Goal: Task Accomplishment & Management: Use online tool/utility

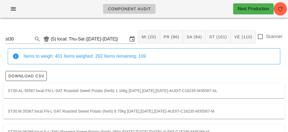
scroll to position [16, 0]
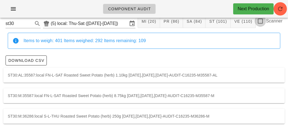
click at [264, 19] on div at bounding box center [260, 20] width 9 height 9
checkbox input "true"
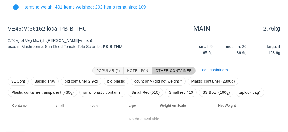
scroll to position [64, 0]
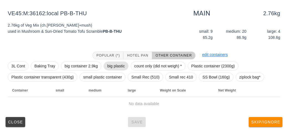
click at [127, 67] on span "big plastic" at bounding box center [116, 66] width 25 height 9
click at [138, 55] on span "Hotel Pan" at bounding box center [137, 56] width 21 height 4
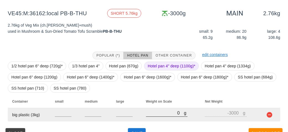
click at [159, 111] on input "0" at bounding box center [165, 112] width 38 height 7
type input "40"
type input "-2960"
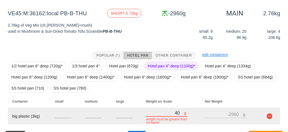
type input "490"
type input "-2510"
type input "4930"
type input "1930"
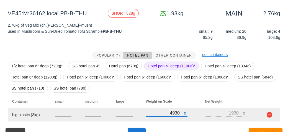
scroll to position [75, 0]
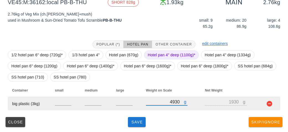
type input "4930"
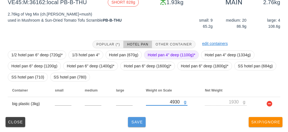
click at [129, 123] on button "Save" at bounding box center [137, 122] width 18 height 10
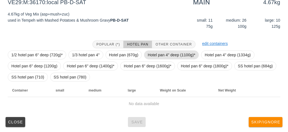
click at [158, 55] on span "Hotel pan 4" deep (1100g)*" at bounding box center [172, 55] width 48 height 8
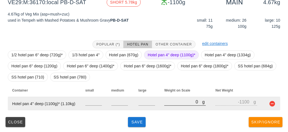
click at [172, 103] on input "0" at bounding box center [183, 101] width 38 height 7
type input "50"
type input "-1050"
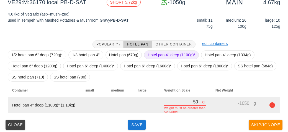
type input "580"
type input "-520"
type input "5880"
type input "4780"
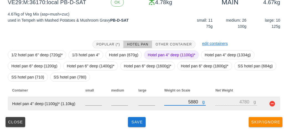
type input "5880"
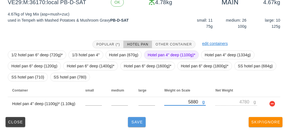
click at [136, 125] on button "Save" at bounding box center [137, 122] width 18 height 10
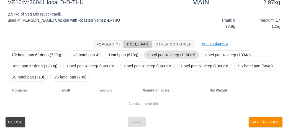
click at [156, 50] on span "Hotel pan 4" deep (1100g)*" at bounding box center [171, 54] width 55 height 9
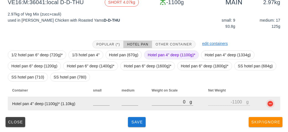
click at [271, 103] on button "button" at bounding box center [270, 103] width 7 height 7
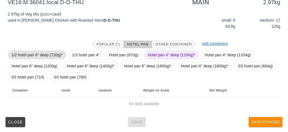
click at [38, 51] on span "1/2 hotel pan 6" deep (720g)*" at bounding box center [36, 55] width 51 height 8
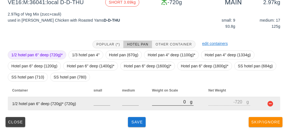
click at [178, 105] on input "0" at bounding box center [171, 101] width 38 height 7
type input "40"
type input "-680"
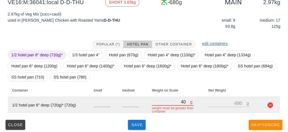
type input "430"
type input "-290"
type input "4380"
type input "3660"
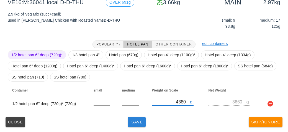
type input "4380"
click at [145, 120] on button "Save" at bounding box center [137, 122] width 18 height 10
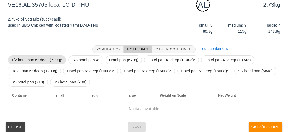
click at [44, 59] on span "1/2 hotel pan 6" deep (720g)*" at bounding box center [36, 60] width 51 height 8
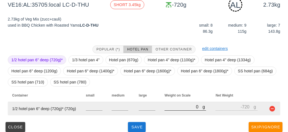
click at [170, 109] on input "0" at bounding box center [184, 106] width 38 height 7
type input "30"
type input "-690"
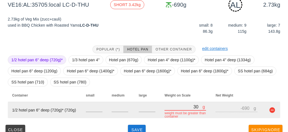
type input "360"
type input "-360"
type input "3600"
type input "2880"
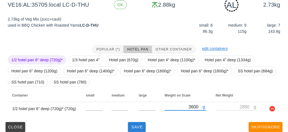
type input "3600"
click at [130, 126] on span "Save" at bounding box center [136, 127] width 13 height 4
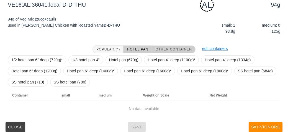
click at [171, 48] on span "Other Container" at bounding box center [174, 49] width 37 height 4
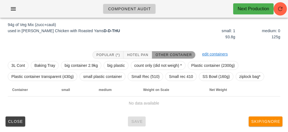
scroll to position [69, 0]
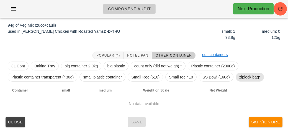
click at [241, 80] on span "ziplock bag*" at bounding box center [250, 77] width 21 height 8
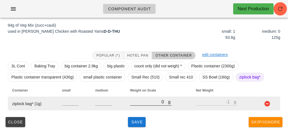
click at [140, 103] on input "0" at bounding box center [149, 101] width 38 height 7
type input "10"
type input "9"
type input "190"
type input "189"
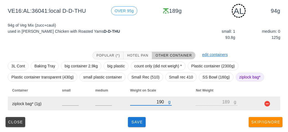
type input "190"
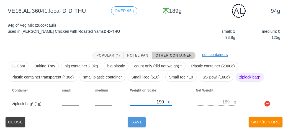
click at [135, 122] on span "Save" at bounding box center [136, 122] width 13 height 4
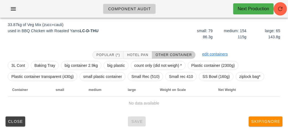
scroll to position [64, 0]
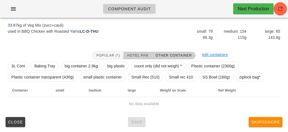
click at [141, 52] on button "Hotel Pan" at bounding box center [138, 56] width 28 height 8
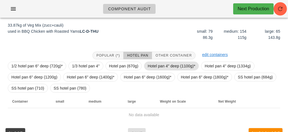
click at [164, 65] on span "Hotel pan 4" deep (1100g)*" at bounding box center [172, 66] width 48 height 8
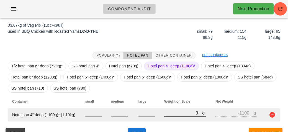
click at [182, 114] on input "0" at bounding box center [183, 112] width 38 height 7
type input "120"
type input "-980"
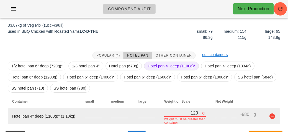
type input "1210"
type input "110"
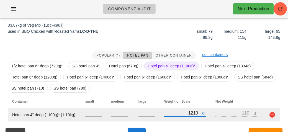
type input "12100"
type input "11000"
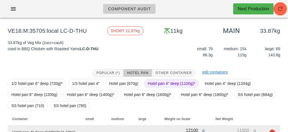
scroll to position [50, 0]
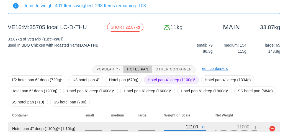
type input "12100"
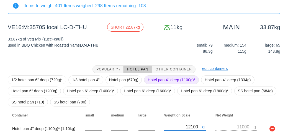
click at [154, 82] on span "Hotel pan 4" deep (1100g)*" at bounding box center [172, 80] width 48 height 8
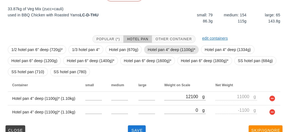
scroll to position [89, 0]
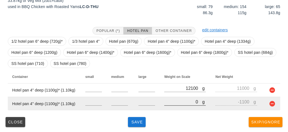
click at [174, 108] on div at bounding box center [185, 108] width 42 height 4
click at [170, 103] on input "0" at bounding box center [183, 101] width 38 height 7
type input "120"
type input "-980"
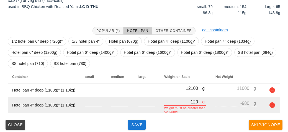
type input "1230"
type input "130"
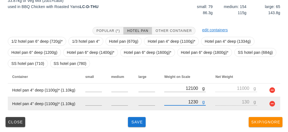
type input "12350"
type input "11250"
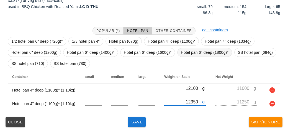
type input "12350"
click at [186, 52] on span "Hotel pan 6" deep (1800g)*" at bounding box center [205, 52] width 48 height 8
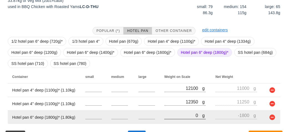
click at [179, 117] on input "0" at bounding box center [183, 115] width 38 height 7
type input "120"
type input "-1680"
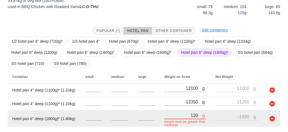
type input "1280"
type input "-520"
type input "12850"
type input "11050"
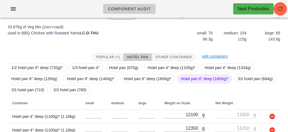
scroll to position [103, 0]
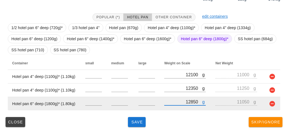
type input "12850"
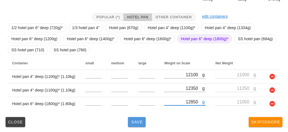
click at [137, 124] on span "Save" at bounding box center [136, 122] width 13 height 4
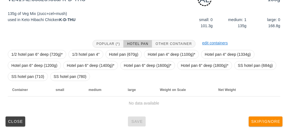
scroll to position [80, 0]
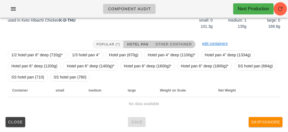
click at [173, 45] on span "Other Container" at bounding box center [174, 44] width 37 height 4
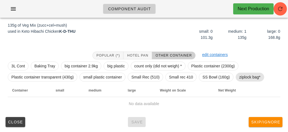
click at [245, 80] on span "ziplock bag*" at bounding box center [250, 77] width 21 height 8
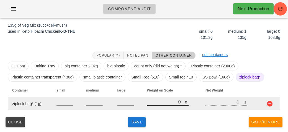
click at [150, 103] on input "0" at bounding box center [166, 101] width 38 height 7
type input "10"
type input "9"
type input "190"
type input "189"
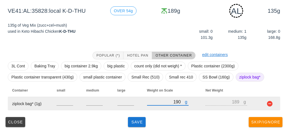
type input "190"
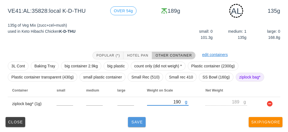
click at [132, 122] on span "Save" at bounding box center [136, 122] width 13 height 4
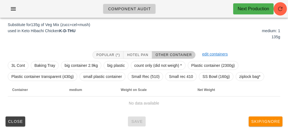
scroll to position [67, 0]
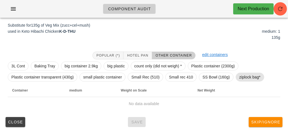
click at [244, 73] on span "ziplock bag*" at bounding box center [250, 77] width 21 height 8
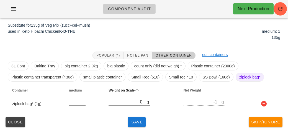
click at [134, 95] on th "Weight on Scale" at bounding box center [141, 90] width 75 height 13
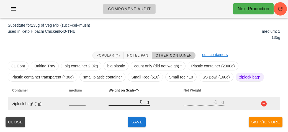
click at [119, 103] on input "0" at bounding box center [128, 101] width 38 height 7
type input "10"
type input "9"
type input "190"
type input "189"
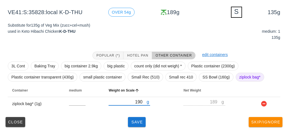
type input "190"
click at [133, 132] on div "(5) local: Thu-Sat ([DATE]-[DATE]) MI (20) PR (86) SA (84) ST (101) VE (110) Sc…" at bounding box center [144, 44] width 288 height 177
click at [134, 122] on span "Save" at bounding box center [136, 122] width 13 height 4
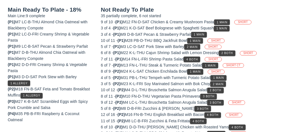
scroll to position [64, 0]
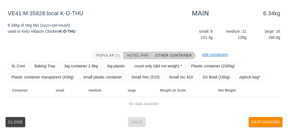
click at [136, 52] on button "Hotel Pan" at bounding box center [138, 56] width 28 height 8
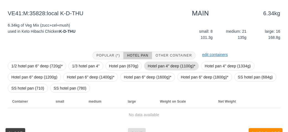
click at [156, 66] on span "Hotel pan 4" deep (1100g)*" at bounding box center [172, 66] width 48 height 8
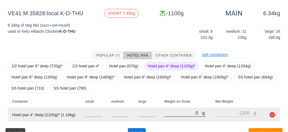
click at [170, 114] on input "0" at bounding box center [183, 112] width 38 height 7
type input "70"
type input "-1030"
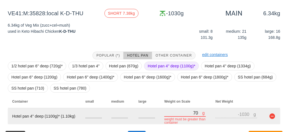
type input "730"
type input "-370"
type input "7350"
type input "6250"
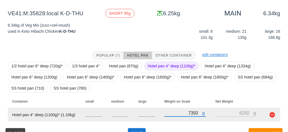
scroll to position [75, 0]
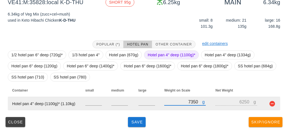
type input "7350"
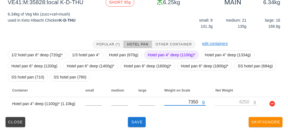
click at [135, 129] on div "(5) local: Thu-Sat ([DATE]-[DATE]) MI (20) PR (86) SA (84) ST (101) VE (110) Sc…" at bounding box center [144, 40] width 288 height 186
click at [142, 121] on span "Save" at bounding box center [136, 122] width 13 height 4
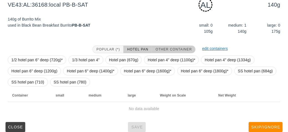
click at [171, 49] on span "Other Container" at bounding box center [174, 49] width 37 height 4
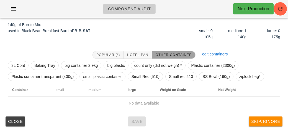
scroll to position [69, 0]
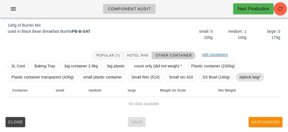
click at [251, 75] on span "ziplock bag*" at bounding box center [250, 77] width 21 height 8
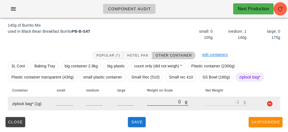
click at [164, 100] on input "0" at bounding box center [166, 101] width 38 height 7
type input "10"
type input "9"
type input "130"
type input "129"
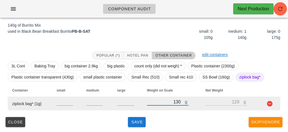
type input "130"
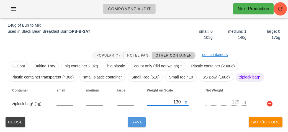
click at [138, 123] on span "Save" at bounding box center [136, 122] width 13 height 4
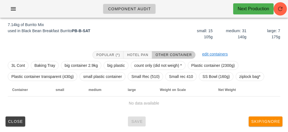
scroll to position [64, 0]
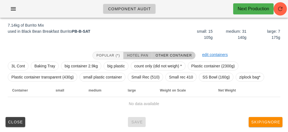
click at [141, 54] on span "Hotel Pan" at bounding box center [137, 56] width 21 height 4
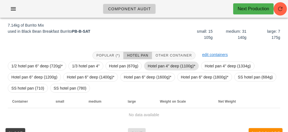
click at [158, 64] on span "Hotel pan 4" deep (1100g)*" at bounding box center [172, 66] width 48 height 8
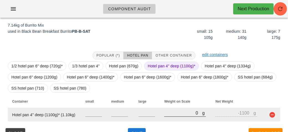
click at [175, 112] on input "0" at bounding box center [183, 112] width 38 height 7
type input "90"
type input "-1010"
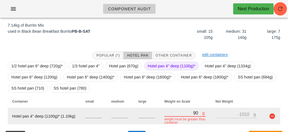
type input "980"
type input "-120"
type input "9810"
type input "8710"
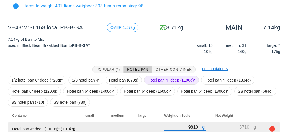
scroll to position [101, 0]
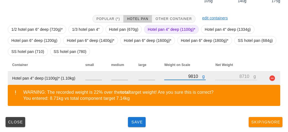
type input "9810"
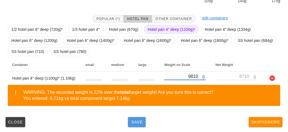
click at [134, 118] on button "Save" at bounding box center [137, 122] width 18 height 10
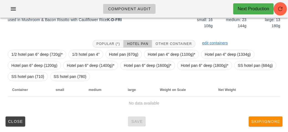
scroll to position [75, 0]
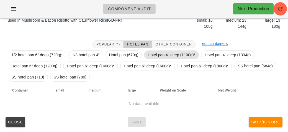
click at [164, 55] on span "Hotel pan 4" deep (1100g)*" at bounding box center [172, 55] width 48 height 8
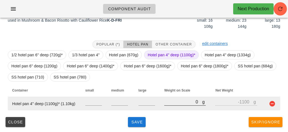
click at [177, 103] on input "0" at bounding box center [183, 101] width 38 height 7
type input "90"
type input "-1010"
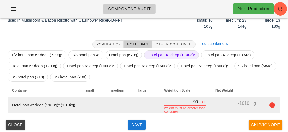
type input "970"
type input "-130"
type input "9700"
type input "8600"
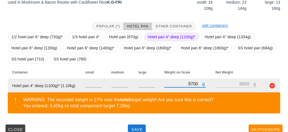
scroll to position [101, 0]
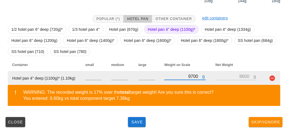
type input "9700"
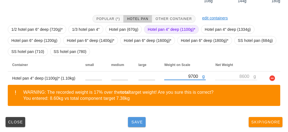
click at [139, 123] on span "Save" at bounding box center [136, 122] width 13 height 4
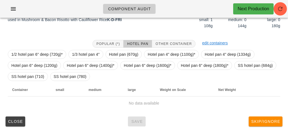
scroll to position [80, 0]
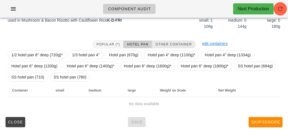
click at [166, 40] on button "Other Container" at bounding box center [174, 44] width 44 height 8
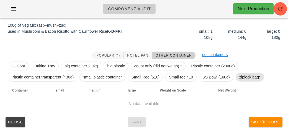
click at [247, 75] on span "ziplock bag*" at bounding box center [250, 77] width 21 height 8
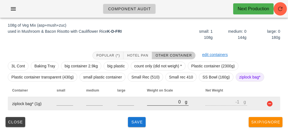
click at [152, 104] on input "0" at bounding box center [166, 101] width 38 height 7
type input "10"
type input "9"
type input "170"
type input "169"
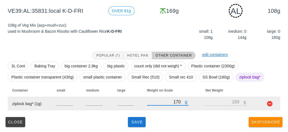
type input "170"
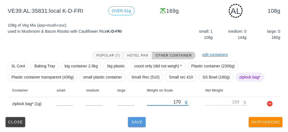
click at [141, 125] on button "Save" at bounding box center [137, 122] width 18 height 10
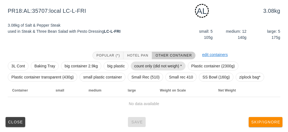
click at [139, 64] on span "count only (did not weigh) *" at bounding box center [158, 66] width 48 height 8
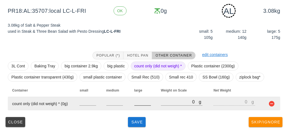
click at [138, 100] on input "number" at bounding box center [142, 101] width 17 height 7
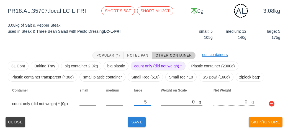
type input "5"
click at [136, 121] on span "Save" at bounding box center [136, 122] width 13 height 4
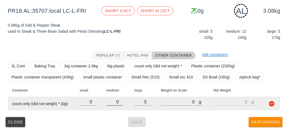
click at [118, 105] on input "0" at bounding box center [114, 101] width 17 height 7
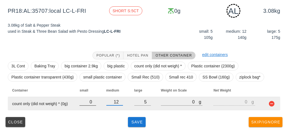
type input "12"
click at [92, 102] on input "0" at bounding box center [88, 101] width 17 height 7
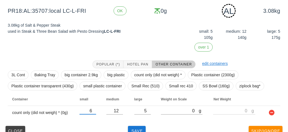
type input "6"
click at [141, 121] on div "Popular (*) Hotel Pan Other Container edit containers 3L Cont Baking Tray big c…" at bounding box center [144, 90] width 282 height 68
click at [131, 127] on button "Save" at bounding box center [137, 131] width 18 height 10
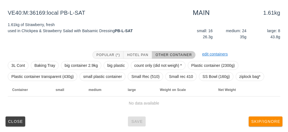
scroll to position [64, 0]
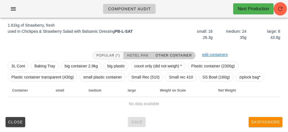
click at [136, 56] on span "Hotel Pan" at bounding box center [137, 56] width 21 height 4
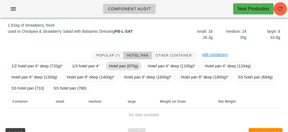
click at [119, 66] on span "Hotel pan (670g)" at bounding box center [123, 66] width 29 height 8
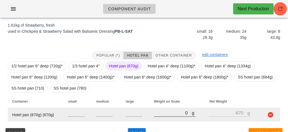
click at [161, 111] on input "0" at bounding box center [173, 112] width 38 height 7
type input "20"
type input "-650"
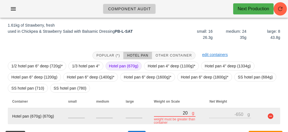
type input "290"
type input "-380"
type input "2990"
type input "2320"
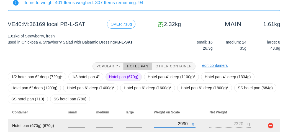
scroll to position [75, 0]
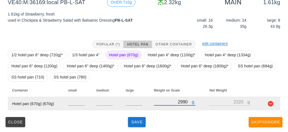
type input "2990"
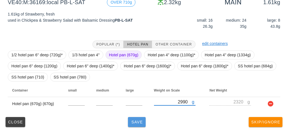
click at [132, 125] on button "Save" at bounding box center [137, 122] width 18 height 10
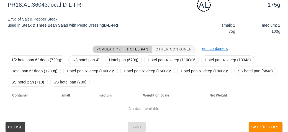
click at [100, 48] on span "Popular (*)" at bounding box center [108, 49] width 24 height 4
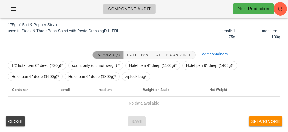
scroll to position [69, 0]
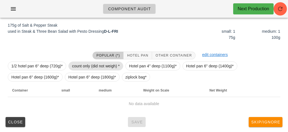
click at [80, 64] on span "count only (did not weigh) *" at bounding box center [96, 66] width 48 height 8
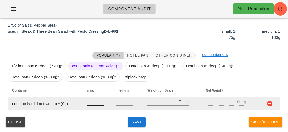
click at [91, 104] on input "number" at bounding box center [95, 101] width 17 height 7
type input "1"
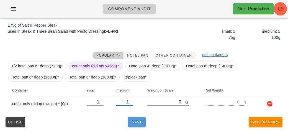
click at [130, 120] on span "Save" at bounding box center [136, 122] width 13 height 4
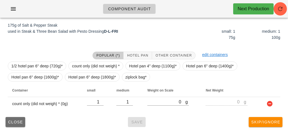
click at [11, 120] on span "Close" at bounding box center [15, 122] width 15 height 4
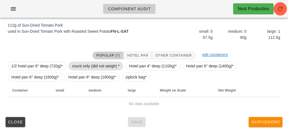
click at [93, 62] on span "count only (did not weigh) *" at bounding box center [96, 66] width 48 height 8
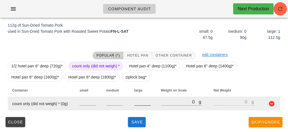
click at [141, 101] on input "number" at bounding box center [142, 101] width 17 height 7
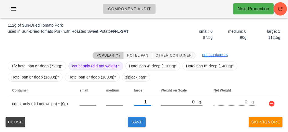
type input "1"
click at [139, 121] on span "Save" at bounding box center [136, 122] width 13 height 4
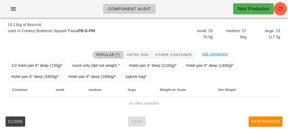
scroll to position [64, 0]
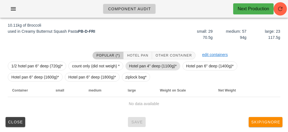
click at [147, 67] on span "Hotel pan 4" deep (1100g)*" at bounding box center [153, 66] width 48 height 8
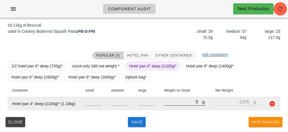
click at [174, 103] on input "0" at bounding box center [183, 101] width 38 height 7
type input "70"
type input "-1030"
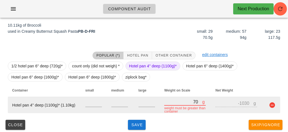
type input "740"
type input "-360"
type input "7430"
type input "6330"
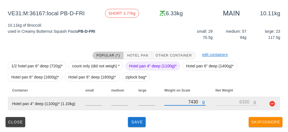
type input "7430"
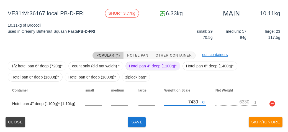
click at [143, 63] on span "Hotel pan 4" deep (1100g)*" at bounding box center [153, 66] width 48 height 8
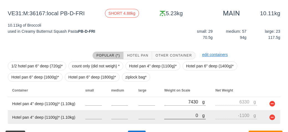
click at [174, 117] on input "0" at bounding box center [183, 115] width 38 height 7
type input "70"
type input "-1030"
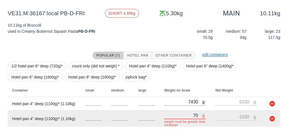
type input "710"
type input "-390"
type input "7160"
type input "6060"
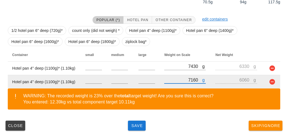
scroll to position [103, 0]
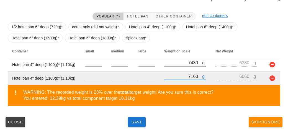
type input "7160"
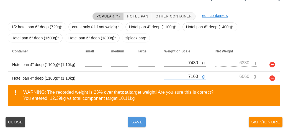
click at [138, 120] on span "Save" at bounding box center [136, 122] width 13 height 4
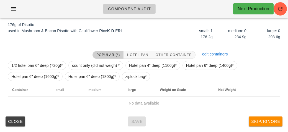
scroll to position [69, 0]
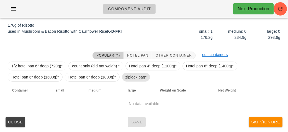
click at [133, 80] on span "ziplock bag*" at bounding box center [136, 77] width 21 height 8
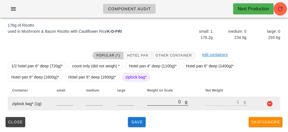
click at [154, 101] on input "0" at bounding box center [166, 101] width 38 height 7
type input "20"
type input "19"
type input "200"
type input "199"
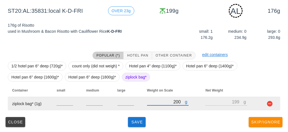
type input "200"
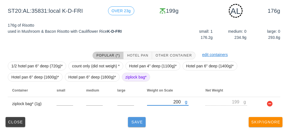
click at [136, 123] on span "Save" at bounding box center [136, 122] width 13 height 4
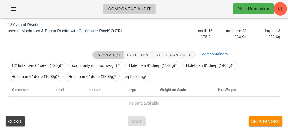
scroll to position [64, 0]
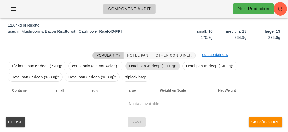
click at [155, 66] on span "Hotel pan 4" deep (1100g)*" at bounding box center [153, 66] width 48 height 8
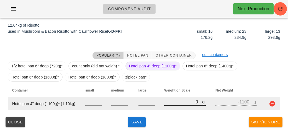
click at [171, 103] on input "0" at bounding box center [183, 101] width 38 height 7
type input "10"
type input "-1090"
type input "130"
type input "-970"
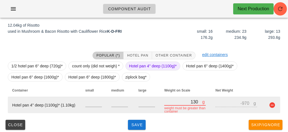
type input "1310"
type input "210"
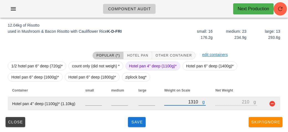
type input "13190"
type input "12090"
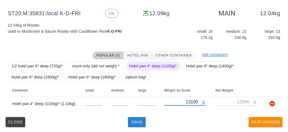
type input "13190"
click at [135, 121] on span "Save" at bounding box center [136, 122] width 13 height 4
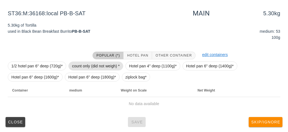
click at [80, 64] on span "count only (did not weigh) *" at bounding box center [96, 66] width 48 height 8
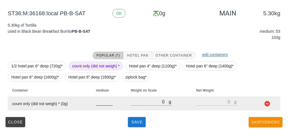
click at [102, 104] on input "number" at bounding box center [104, 101] width 17 height 7
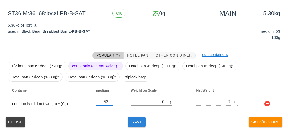
type input "53"
click at [136, 125] on button "Save" at bounding box center [137, 122] width 18 height 10
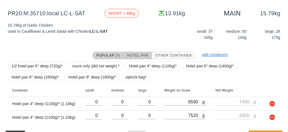
click at [140, 54] on span "Hotel Pan" at bounding box center [137, 56] width 21 height 4
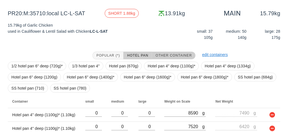
click at [175, 54] on span "Other Container" at bounding box center [174, 56] width 37 height 4
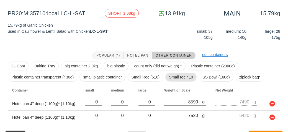
click at [179, 79] on span "Small rec 410" at bounding box center [181, 77] width 24 height 8
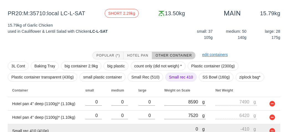
click at [179, 129] on input "0" at bounding box center [183, 128] width 38 height 7
type input "20"
type input "-390"
type input "250"
type input "-160"
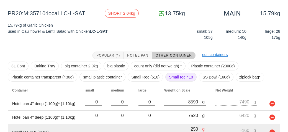
type input "2510"
type input "2100"
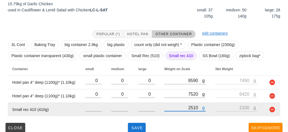
scroll to position [91, 0]
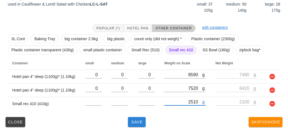
type input "2510"
click at [133, 120] on span "Save" at bounding box center [136, 122] width 13 height 4
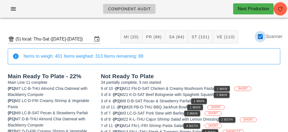
click at [263, 39] on div at bounding box center [260, 36] width 9 height 9
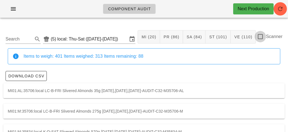
checkbox input "false"
click at [32, 40] on input "Search" at bounding box center [19, 39] width 26 height 9
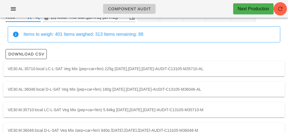
scroll to position [36, 0]
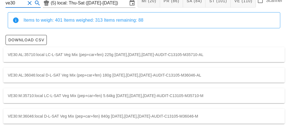
click at [152, 94] on div "VE30:M:35710:local LC-L-SAT Veg Mix (pep+car+fen) 5.64kg [DATE],[DATE],[DATE]-A…" at bounding box center [144, 95] width 282 height 15
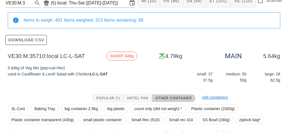
scroll to position [79, 0]
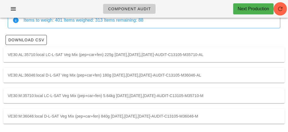
click at [153, 117] on div "VE30:M:36046:local D-L-SAT Veg Mix (pep+car+fen) 840g [DATE],[DATE],[DATE]-AUDI…" at bounding box center [144, 116] width 282 height 15
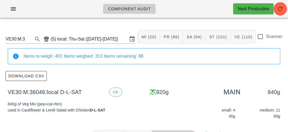
type input "ve30"
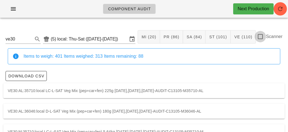
click at [262, 40] on div at bounding box center [260, 36] width 9 height 9
checkbox input "true"
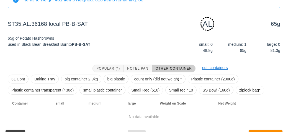
scroll to position [69, 0]
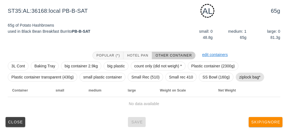
click at [246, 75] on span "ziplock bag*" at bounding box center [250, 77] width 21 height 8
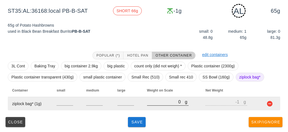
click at [153, 100] on input "0" at bounding box center [166, 101] width 38 height 7
type input "90"
type input "89"
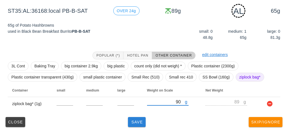
type input "90"
click at [132, 118] on button "Save" at bounding box center [137, 122] width 18 height 10
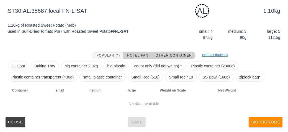
click at [137, 55] on span "Hotel Pan" at bounding box center [137, 56] width 21 height 4
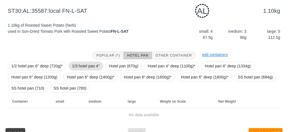
click at [80, 67] on span "1/3 hotel pan 4"" at bounding box center [85, 66] width 27 height 8
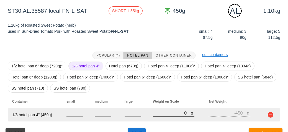
click at [168, 111] on input "0" at bounding box center [172, 112] width 38 height 7
type input "10"
type input "-440"
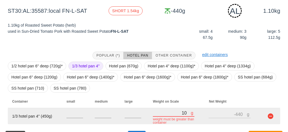
type input "160"
type input "-290"
type input "1610"
type input "1160"
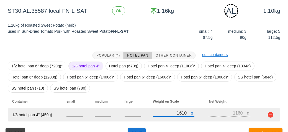
scroll to position [80, 0]
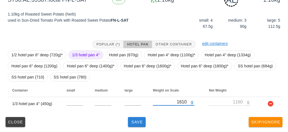
type input "1610"
click at [141, 124] on span "Save" at bounding box center [136, 122] width 13 height 4
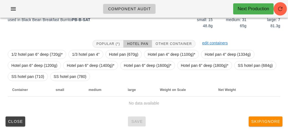
scroll to position [75, 0]
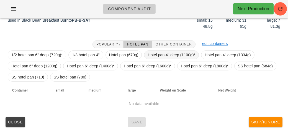
click at [166, 55] on span "Hotel pan 4" deep (1100g)*" at bounding box center [172, 55] width 48 height 8
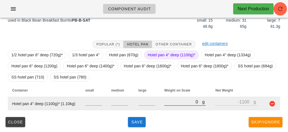
click at [178, 105] on input "0" at bounding box center [183, 101] width 38 height 7
type input "40"
type input "-1060"
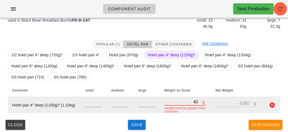
type input "450"
type input "-650"
type input "4510"
type input "3410"
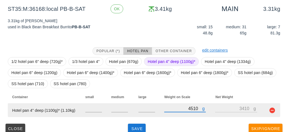
scroll to position [69, 0]
type input "4510"
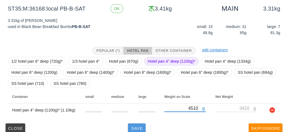
click at [138, 126] on span "Save" at bounding box center [136, 128] width 13 height 4
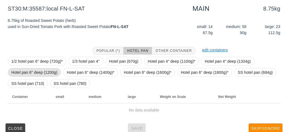
click at [43, 71] on span "Hotel pan 6" deep (1200g)" at bounding box center [34, 72] width 46 height 8
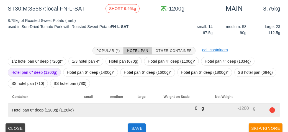
click at [175, 108] on input "0" at bounding box center [183, 108] width 38 height 7
type input "10"
type input "-1190"
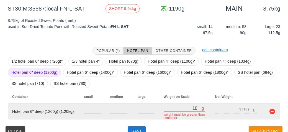
type input "100"
type input "-1100"
type input "1000"
type input "-200"
type input "10000"
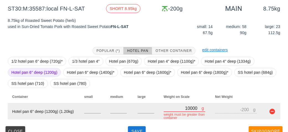
type input "8800"
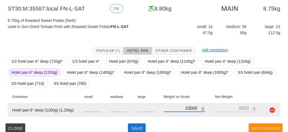
type input "10000"
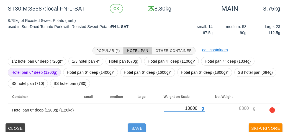
click at [132, 128] on span "Save" at bounding box center [136, 128] width 13 height 4
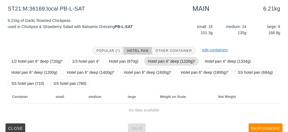
click at [159, 57] on span "Hotel pan 4" deep (1100g)*" at bounding box center [172, 61] width 48 height 8
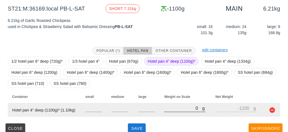
click at [176, 109] on input "0" at bounding box center [183, 108] width 38 height 7
type input "70"
type input "-1030"
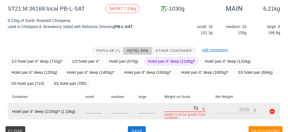
type input "750"
type input "-350"
type input "7510"
type input "6410"
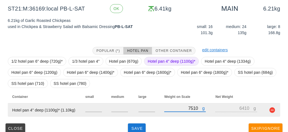
scroll to position [75, 0]
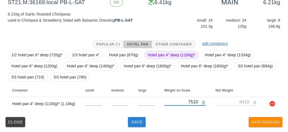
type input "7510"
click at [135, 123] on span "Save" at bounding box center [136, 122] width 13 height 4
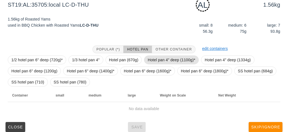
click at [151, 59] on span "Hotel pan 4" deep (1100g)*" at bounding box center [172, 60] width 48 height 8
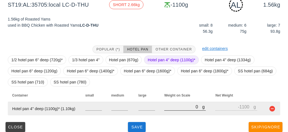
click at [170, 105] on input "0" at bounding box center [183, 106] width 38 height 7
type input "320"
type input "-780"
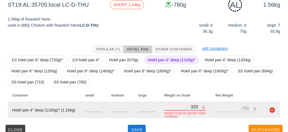
type input "3260"
type input "2160"
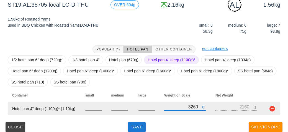
type input "3260"
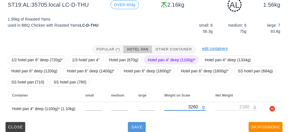
click at [143, 125] on span "Save" at bounding box center [136, 127] width 13 height 4
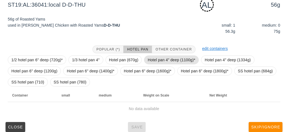
click at [158, 59] on span "Hotel pan 4" deep (1100g)*" at bounding box center [172, 60] width 48 height 8
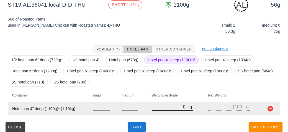
click at [164, 108] on input "0" at bounding box center [171, 106] width 38 height 7
type input "10"
type input "-1090"
type input "110"
type input "-990"
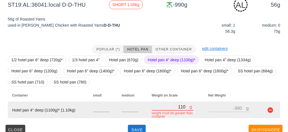
type input "1160"
type input "60"
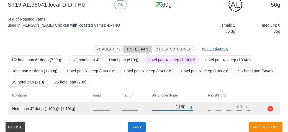
type input "1160"
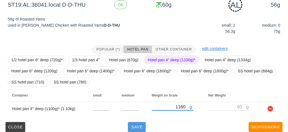
click at [135, 128] on span "Save" at bounding box center [136, 127] width 13 height 4
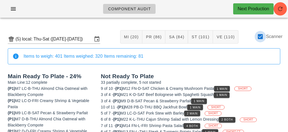
click at [261, 40] on div at bounding box center [260, 36] width 9 height 9
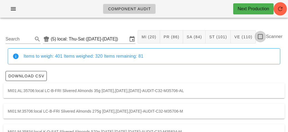
checkbox input "false"
click at [23, 39] on input "Search" at bounding box center [19, 39] width 26 height 9
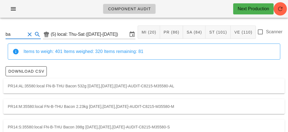
scroll to position [12, 0]
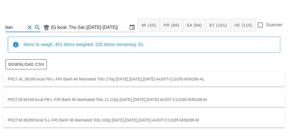
scroll to position [16, 0]
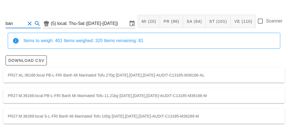
click at [24, 94] on div "PR27:M:36166:local PB-L-FRI Banh Mi Marinated Tofu 11.21kg [DATE],[DATE],[DATE]…" at bounding box center [144, 95] width 282 height 15
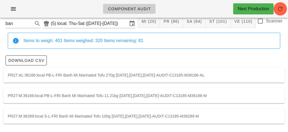
click at [80, 116] on div "PR27:M:36289:local S-L-FRI Banh Mi Marinated Tofu 100g [DATE],[DATE],[DATE]-AUD…" at bounding box center [144, 116] width 282 height 15
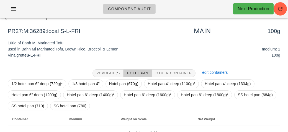
scroll to position [60, 0]
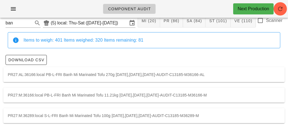
scroll to position [16, 0]
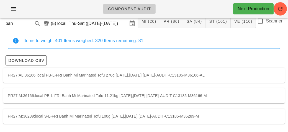
click at [30, 95] on div "PR27:M:36166:local PB-L-FRI Banh Mi Marinated Tofu 11.21kg [DATE],[DATE],[DATE]…" at bounding box center [144, 95] width 282 height 15
type input "PR27:M:36166:local"
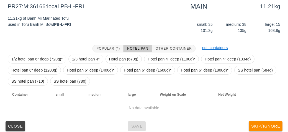
scroll to position [90, 0]
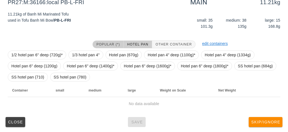
click at [106, 45] on span "Popular (*)" at bounding box center [108, 44] width 24 height 4
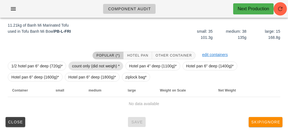
click at [89, 63] on span "count only (did not weigh) *" at bounding box center [96, 66] width 48 height 8
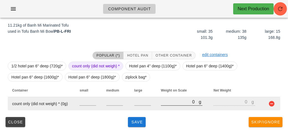
click at [175, 103] on input "0" at bounding box center [180, 101] width 38 height 7
type input "10"
type input "110"
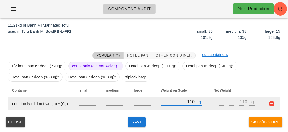
type input "1190"
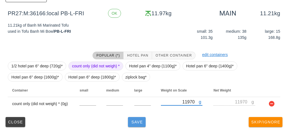
click at [132, 121] on span "Save" at bounding box center [136, 122] width 13 height 4
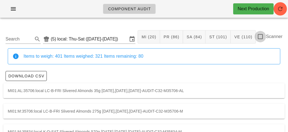
click at [264, 36] on div at bounding box center [260, 36] width 9 height 9
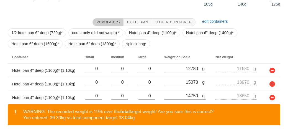
scroll to position [117, 0]
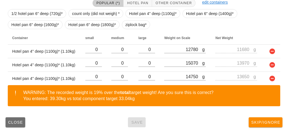
click at [19, 120] on span "Close" at bounding box center [15, 122] width 15 height 4
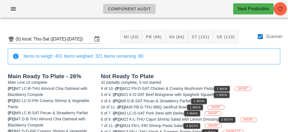
click at [259, 32] on div "(5) local: Thu-Sat ([DATE]-[DATE]) MI (20) PR (86) SA (84) ST (101) VE (110) Sc…" at bounding box center [144, 37] width 282 height 23
click at [258, 34] on div at bounding box center [260, 36] width 9 height 9
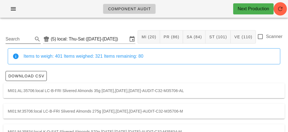
click at [24, 37] on input "Search" at bounding box center [19, 39] width 26 height 9
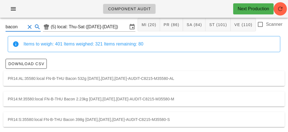
scroll to position [16, 0]
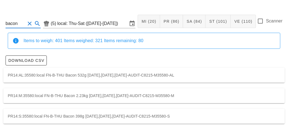
click at [219, 71] on div "PR14:AL:35580:local FN-B-THU Bacon 532g [DATE],[DATE],[DATE]-AUDIT-C8215-M35580…" at bounding box center [144, 75] width 282 height 15
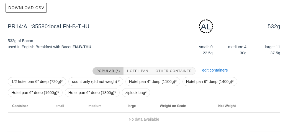
scroll to position [84, 0]
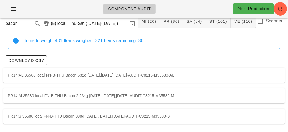
click at [198, 98] on div "PR14:M:35580:local FN-B-THU Bacon 2.23kg [DATE],[DATE],[DATE]-AUDIT-C8215-M3558…" at bounding box center [144, 95] width 282 height 15
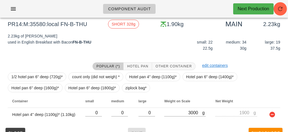
scroll to position [79, 0]
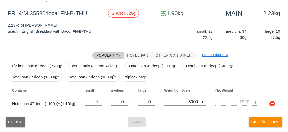
click at [18, 117] on button "Close" at bounding box center [16, 122] width 20 height 10
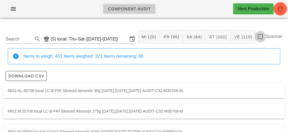
click at [263, 35] on div at bounding box center [260, 36] width 9 height 9
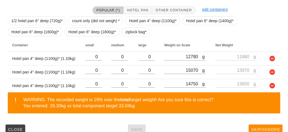
scroll to position [117, 0]
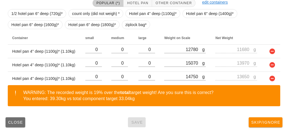
click at [15, 121] on span "Close" at bounding box center [15, 122] width 15 height 4
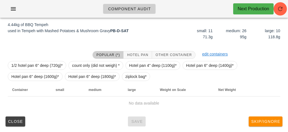
scroll to position [64, 0]
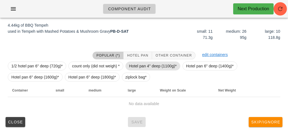
click at [147, 68] on span "Hotel pan 4" deep (1100g)*" at bounding box center [153, 66] width 48 height 8
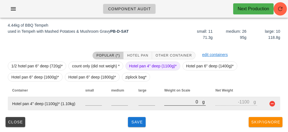
click at [165, 104] on input "0" at bounding box center [183, 101] width 38 height 7
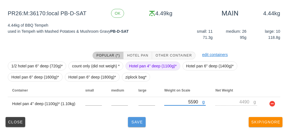
click at [137, 126] on button "Save" at bounding box center [137, 122] width 18 height 10
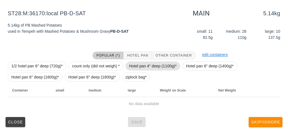
click at [150, 68] on span "Hotel pan 4" deep (1100g)*" at bounding box center [153, 66] width 48 height 8
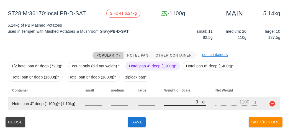
click at [165, 103] on input "0" at bounding box center [183, 101] width 38 height 7
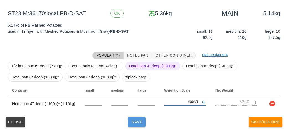
click at [131, 120] on span "Save" at bounding box center [136, 122] width 13 height 4
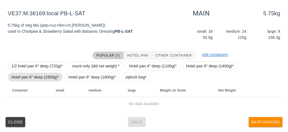
click at [38, 79] on span "Hotel pan 6" deep (1600g)*" at bounding box center [35, 77] width 48 height 8
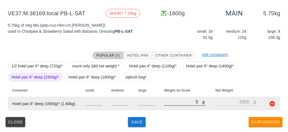
click at [166, 109] on div at bounding box center [185, 108] width 42 height 4
click at [169, 103] on input "0" at bounding box center [183, 101] width 38 height 7
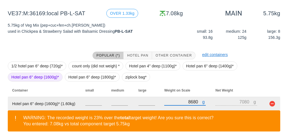
scroll to position [90, 0]
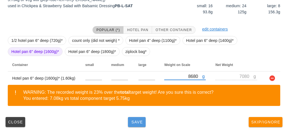
click at [141, 122] on span "Save" at bounding box center [136, 122] width 13 height 4
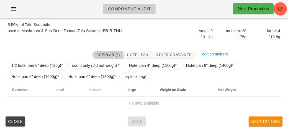
scroll to position [64, 0]
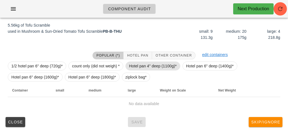
click at [136, 64] on span "Hotel pan 4" deep (1100g)*" at bounding box center [153, 66] width 48 height 8
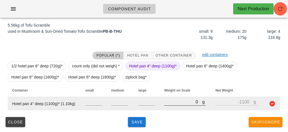
click at [168, 104] on input "0" at bounding box center [183, 101] width 38 height 7
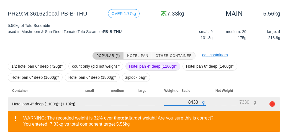
scroll to position [90, 0]
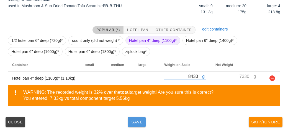
click at [138, 122] on span "Save" at bounding box center [136, 122] width 13 height 4
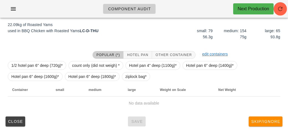
scroll to position [64, 0]
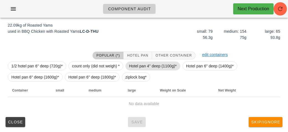
click at [145, 65] on span "Hotel pan 4" deep (1100g)*" at bounding box center [153, 66] width 48 height 8
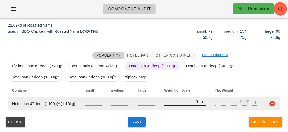
click at [173, 102] on input "0" at bounding box center [183, 101] width 38 height 7
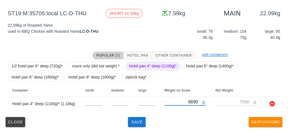
click at [141, 64] on span "Hotel pan 4" deep (1100g)*" at bounding box center [153, 66] width 48 height 8
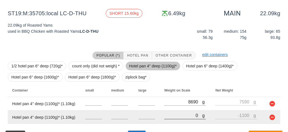
click at [173, 116] on input "0" at bounding box center [183, 115] width 38 height 7
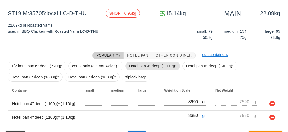
click at [136, 64] on span "Hotel pan 4" deep (1100g)*" at bounding box center [153, 66] width 48 height 8
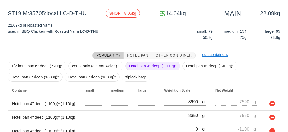
scroll to position [91, 0]
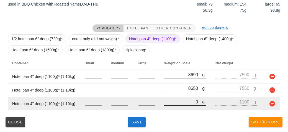
click at [173, 100] on input "0" at bounding box center [183, 101] width 38 height 7
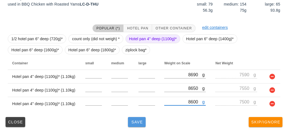
click at [143, 122] on span "Save" at bounding box center [136, 122] width 13 height 4
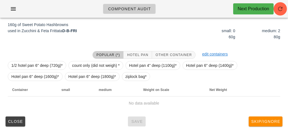
scroll to position [69, 0]
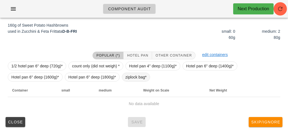
click at [130, 76] on span "ziplock bag*" at bounding box center [136, 77] width 21 height 8
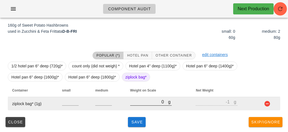
click at [141, 100] on input "0" at bounding box center [149, 101] width 38 height 7
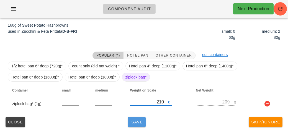
click at [136, 121] on span "Save" at bounding box center [136, 122] width 13 height 4
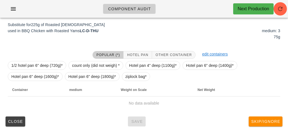
scroll to position [67, 0]
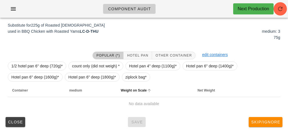
click at [129, 84] on th "Weight on Scale" at bounding box center [154, 90] width 77 height 13
click at [128, 76] on span "ziplock bag*" at bounding box center [136, 77] width 21 height 8
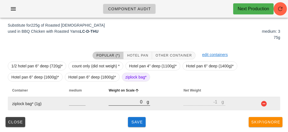
click at [121, 101] on input "0" at bounding box center [128, 101] width 38 height 7
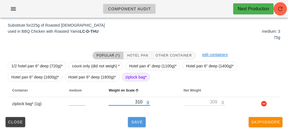
click at [133, 123] on span "Save" at bounding box center [136, 122] width 13 height 4
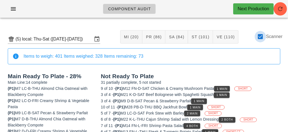
click at [264, 38] on div at bounding box center [260, 36] width 9 height 9
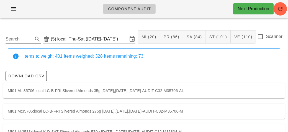
click at [24, 39] on input "Search" at bounding box center [19, 39] width 26 height 9
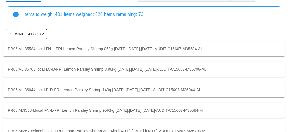
scroll to position [42, 0]
click at [159, 71] on div "PR05:AL:35708:local LC-D-FRI Lemon Parsley Shrimp 3.96kg [DATE],[DATE],[DATE]-A…" at bounding box center [144, 69] width 282 height 15
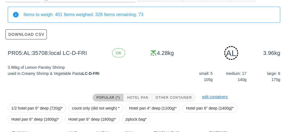
scroll to position [84, 0]
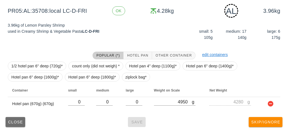
click at [11, 124] on button "Close" at bounding box center [16, 122] width 20 height 10
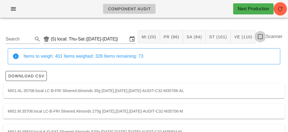
click at [259, 36] on div at bounding box center [260, 36] width 9 height 9
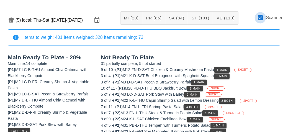
scroll to position [19, 0]
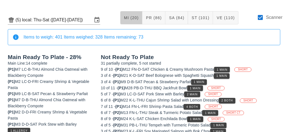
click at [136, 14] on button "MI (20)" at bounding box center [131, 17] width 22 height 13
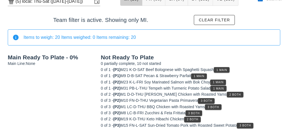
scroll to position [40, 0]
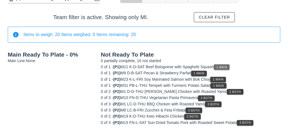
click at [228, 67] on span "1 Main" at bounding box center [222, 67] width 11 height 3
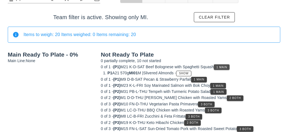
scroll to position [47, 0]
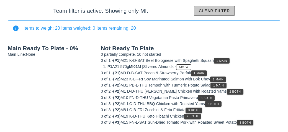
click at [215, 9] on span "Clear filter" at bounding box center [215, 11] width 32 height 4
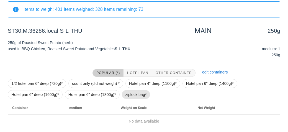
click at [126, 94] on span "ziplock bag*" at bounding box center [136, 94] width 21 height 8
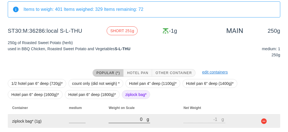
click at [126, 120] on input "0" at bounding box center [128, 119] width 38 height 7
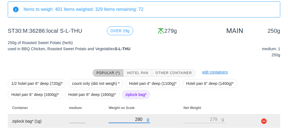
scroll to position [64, 0]
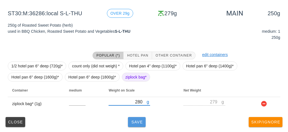
click at [135, 120] on span "Save" at bounding box center [136, 122] width 13 height 4
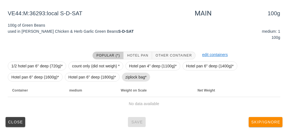
click at [122, 78] on span "ziplock bag*" at bounding box center [136, 77] width 29 height 9
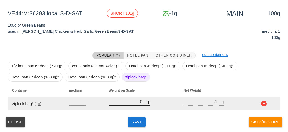
click at [126, 102] on input "0" at bounding box center [128, 101] width 38 height 7
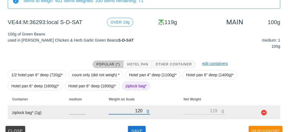
scroll to position [64, 0]
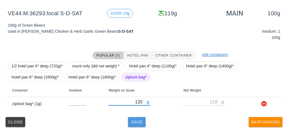
click at [135, 126] on button "Save" at bounding box center [137, 122] width 18 height 10
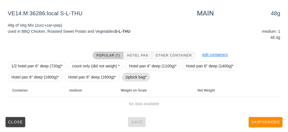
click at [131, 77] on span "ziplock bag*" at bounding box center [136, 77] width 21 height 8
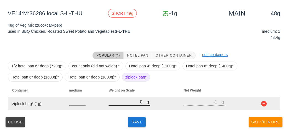
click at [130, 104] on input "0" at bounding box center [128, 101] width 38 height 7
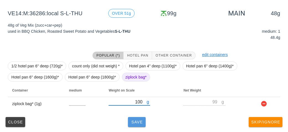
click at [131, 120] on span "Save" at bounding box center [136, 122] width 13 height 4
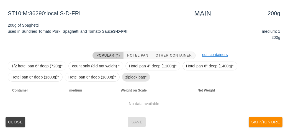
click at [133, 78] on span "ziplock bag*" at bounding box center [136, 77] width 21 height 8
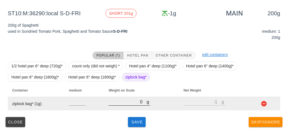
click at [130, 103] on input "0" at bounding box center [128, 101] width 38 height 7
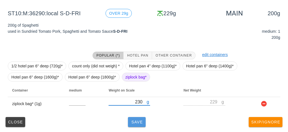
click at [138, 118] on button "Save" at bounding box center [137, 122] width 18 height 10
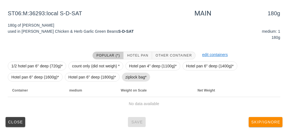
click at [135, 80] on span "ziplock bag*" at bounding box center [136, 77] width 21 height 8
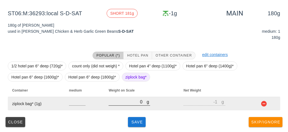
click at [122, 104] on input "0" at bounding box center [128, 101] width 38 height 7
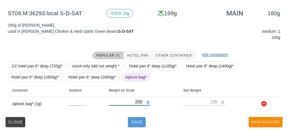
click at [141, 120] on span "Save" at bounding box center [136, 122] width 13 height 4
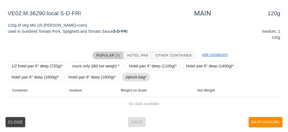
click at [130, 77] on span "ziplock bag*" at bounding box center [136, 77] width 21 height 8
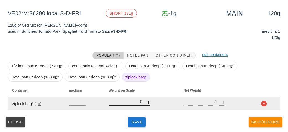
click at [123, 103] on input "0" at bounding box center [128, 101] width 38 height 7
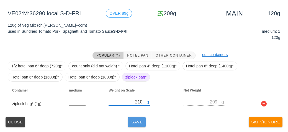
click at [136, 124] on button "Save" at bounding box center [137, 122] width 18 height 10
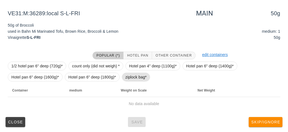
click at [124, 78] on span "ziplock bag*" at bounding box center [136, 77] width 29 height 9
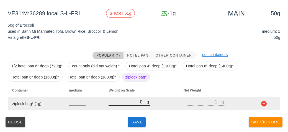
click at [126, 101] on input "0" at bounding box center [128, 101] width 38 height 7
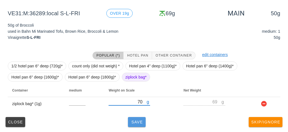
click at [137, 126] on button "Save" at bounding box center [137, 122] width 18 height 10
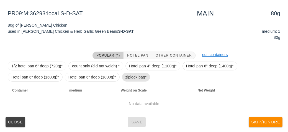
click at [133, 78] on span "ziplock bag*" at bounding box center [136, 77] width 21 height 8
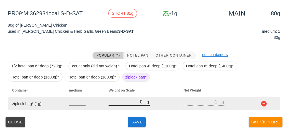
click at [120, 104] on input "0" at bounding box center [128, 101] width 38 height 7
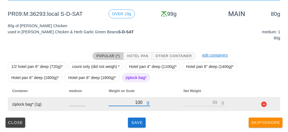
scroll to position [64, 0]
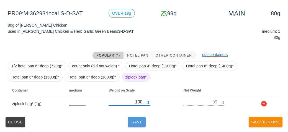
click at [131, 118] on button "Save" at bounding box center [137, 122] width 18 height 10
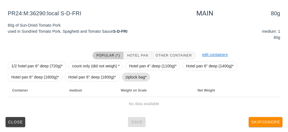
click at [126, 75] on span "ziplock bag*" at bounding box center [136, 77] width 21 height 8
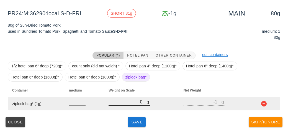
click at [129, 99] on input "0" at bounding box center [128, 101] width 38 height 7
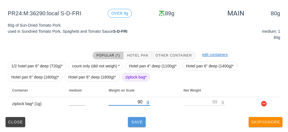
click at [135, 126] on button "Save" at bounding box center [137, 122] width 18 height 10
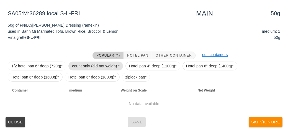
click at [82, 68] on span "count only (did not weigh) *" at bounding box center [96, 66] width 48 height 8
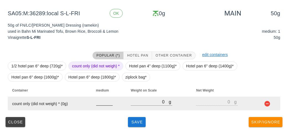
click at [101, 104] on input "number" at bounding box center [104, 101] width 17 height 7
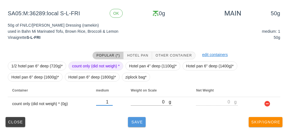
click at [138, 121] on span "Save" at bounding box center [136, 122] width 13 height 4
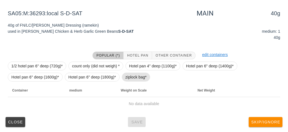
click at [124, 78] on span "ziplock bag*" at bounding box center [136, 77] width 29 height 9
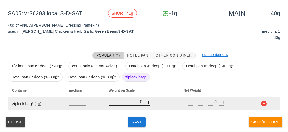
click at [123, 102] on input "0" at bounding box center [128, 101] width 38 height 7
click at [271, 107] on td at bounding box center [267, 103] width 26 height 13
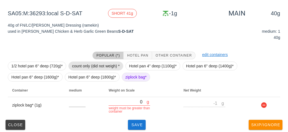
click at [88, 67] on span "count only (did not weigh) *" at bounding box center [96, 66] width 48 height 8
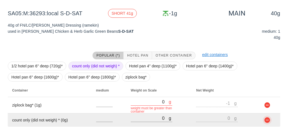
click at [270, 121] on button "button" at bounding box center [267, 120] width 7 height 7
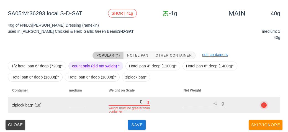
click at [266, 107] on button "button" at bounding box center [264, 105] width 7 height 7
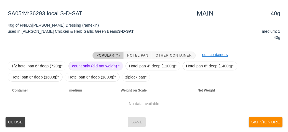
click at [85, 62] on span "count only (did not weigh) *" at bounding box center [96, 66] width 48 height 8
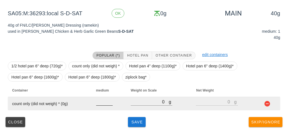
click at [98, 104] on input "number" at bounding box center [104, 101] width 17 height 7
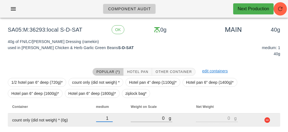
scroll to position [64, 0]
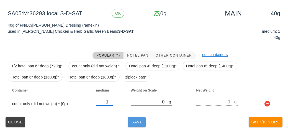
click at [131, 119] on button "Save" at bounding box center [137, 122] width 18 height 10
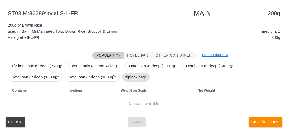
click at [128, 76] on span "ziplock bag*" at bounding box center [136, 77] width 21 height 8
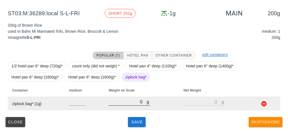
click at [131, 104] on input "0" at bounding box center [128, 101] width 38 height 7
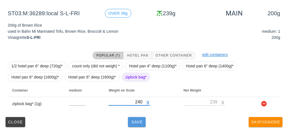
click at [137, 120] on span "Save" at bounding box center [136, 122] width 13 height 4
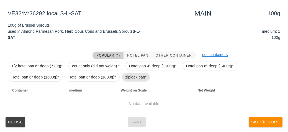
click at [128, 77] on span "ziplock bag*" at bounding box center [136, 77] width 21 height 8
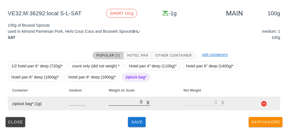
click at [126, 103] on input "0" at bounding box center [128, 101] width 38 height 7
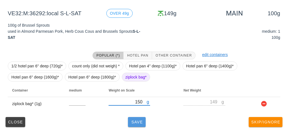
click at [138, 126] on button "Save" at bounding box center [137, 122] width 18 height 10
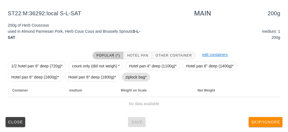
click at [138, 76] on span "ziplock bag*" at bounding box center [136, 77] width 21 height 8
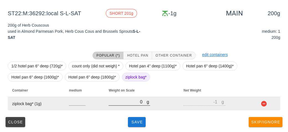
click at [127, 101] on input "0" at bounding box center [128, 101] width 38 height 7
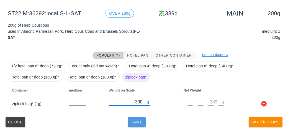
click at [130, 123] on button "Save" at bounding box center [137, 122] width 18 height 10
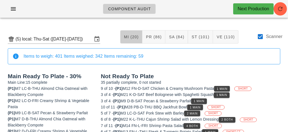
click at [131, 37] on span "MI (20)" at bounding box center [131, 37] width 15 height 4
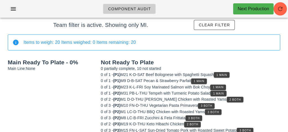
scroll to position [40, 0]
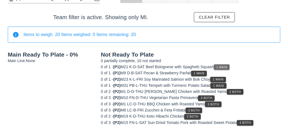
click at [229, 64] on button "1 Main" at bounding box center [222, 67] width 16 height 6
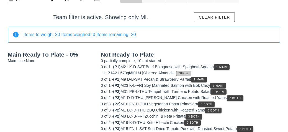
click at [189, 73] on span "Show" at bounding box center [184, 73] width 10 height 3
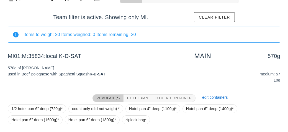
scroll to position [83, 0]
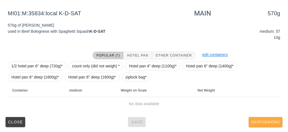
click at [261, 122] on span "Skip/Ignore" at bounding box center [265, 122] width 29 height 4
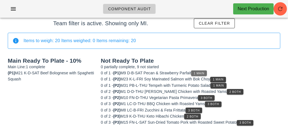
click at [200, 71] on button "1 Main" at bounding box center [199, 73] width 16 height 6
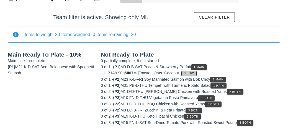
click at [194, 72] on span "Show" at bounding box center [189, 73] width 10 height 3
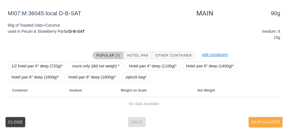
click at [269, 122] on span "Skip/Ignore" at bounding box center [265, 122] width 29 height 4
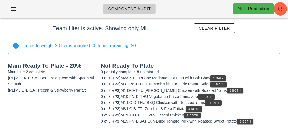
scroll to position [28, 0]
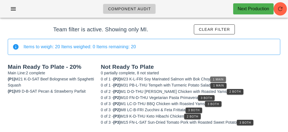
click at [221, 78] on span "1 Main" at bounding box center [218, 79] width 11 height 3
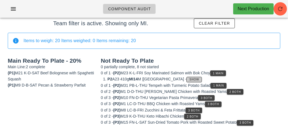
click at [188, 77] on button "Show" at bounding box center [194, 80] width 15 height 6
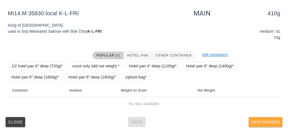
click at [268, 122] on span "Skip/Ignore" at bounding box center [265, 122] width 29 height 4
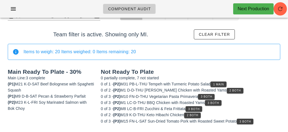
scroll to position [22, 0]
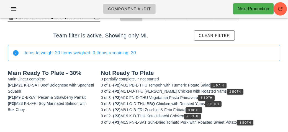
click at [224, 78] on div "Not Ready To Plate 0 partially complete, 7 not started 0 of 1 - (P2) M31 PB-L-T…" at bounding box center [191, 98] width 186 height 62
click at [224, 85] on span "1 Main" at bounding box center [218, 85] width 11 height 3
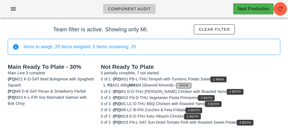
click at [189, 84] on span "Show" at bounding box center [184, 85] width 10 height 3
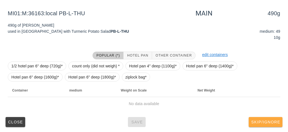
click at [272, 122] on span "Skip/Ignore" at bounding box center [265, 122] width 29 height 4
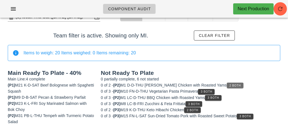
click at [228, 83] on button "2 Both" at bounding box center [235, 86] width 17 height 6
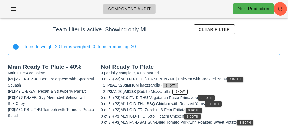
click at [176, 83] on button "Show" at bounding box center [170, 86] width 15 height 6
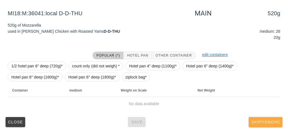
click at [265, 118] on button "Skip/Ignore" at bounding box center [266, 122] width 34 height 10
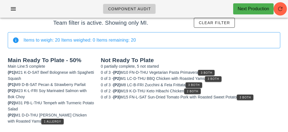
scroll to position [34, 0]
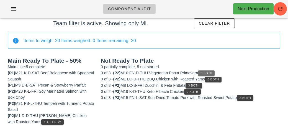
click at [208, 70] on button "3 Both" at bounding box center [206, 73] width 17 height 6
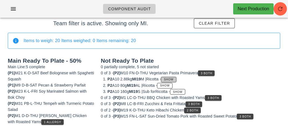
click at [176, 78] on button "Show" at bounding box center [168, 80] width 15 height 6
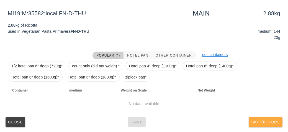
click at [269, 121] on span "Skip/Ignore" at bounding box center [265, 122] width 29 height 4
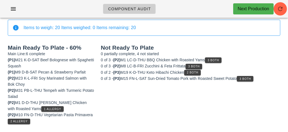
scroll to position [47, 0]
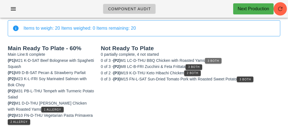
click at [213, 62] on button "3 Both" at bounding box center [213, 61] width 17 height 6
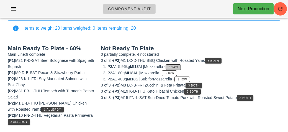
click at [179, 66] on span "Show" at bounding box center [174, 66] width 10 height 3
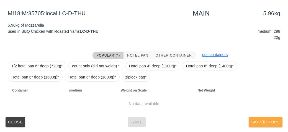
click at [270, 120] on span "Skip/Ignore" at bounding box center [265, 122] width 29 height 4
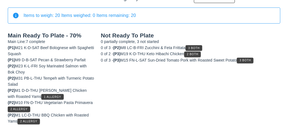
scroll to position [59, 0]
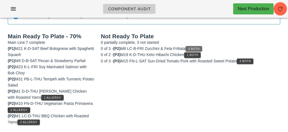
click at [198, 46] on button "3 Both" at bounding box center [194, 49] width 17 height 6
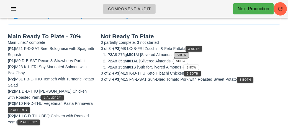
click at [187, 55] on span "Show" at bounding box center [182, 55] width 10 height 3
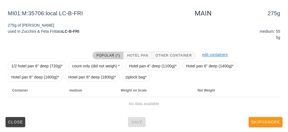
click at [269, 118] on button "Skip/Ignore" at bounding box center [266, 122] width 34 height 10
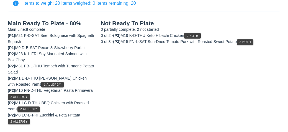
scroll to position [71, 0]
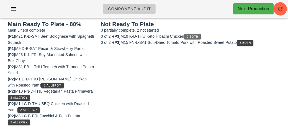
click at [195, 36] on span "2 Both" at bounding box center [193, 36] width 12 height 3
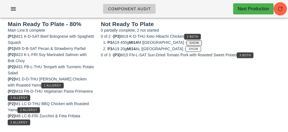
click at [189, 42] on span "Show" at bounding box center [194, 42] width 10 height 3
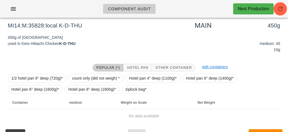
scroll to position [83, 0]
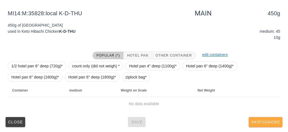
click at [261, 122] on span "Skip/Ignore" at bounding box center [265, 122] width 29 height 4
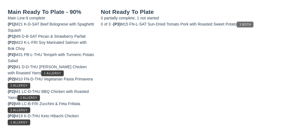
click at [247, 24] on span "3 Both" at bounding box center [246, 24] width 12 height 3
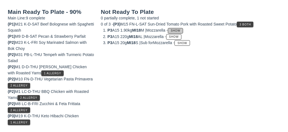
click at [180, 30] on span "Show" at bounding box center [176, 30] width 10 height 3
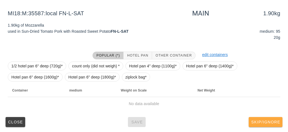
click at [265, 123] on span "Skip/Ignore" at bounding box center [265, 122] width 29 height 4
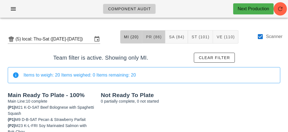
click at [152, 35] on span "PR (86)" at bounding box center [154, 37] width 16 height 4
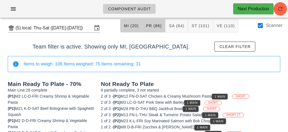
scroll to position [2, 0]
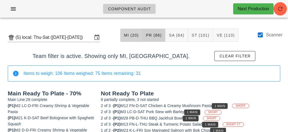
click at [125, 33] on span "MI (20)" at bounding box center [131, 35] width 15 height 4
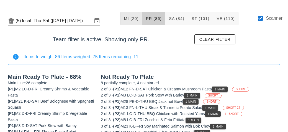
scroll to position [19, 0]
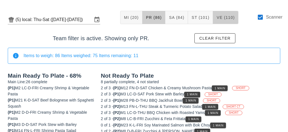
click at [226, 21] on button "VE (110)" at bounding box center [226, 17] width 26 height 13
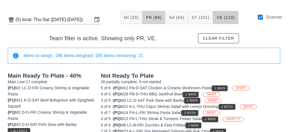
click at [156, 19] on span "PR (86)" at bounding box center [154, 17] width 16 height 4
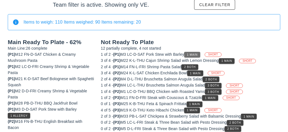
click at [188, 54] on button "1 Main" at bounding box center [192, 55] width 16 height 6
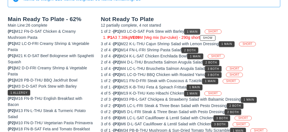
scroll to position [75, 0]
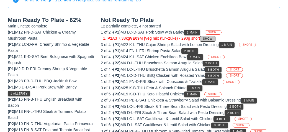
click at [215, 40] on button "Show" at bounding box center [207, 39] width 15 height 6
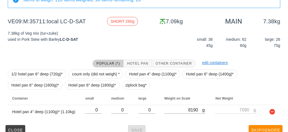
scroll to position [83, 0]
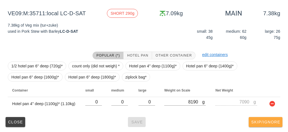
click at [276, 125] on button "Skip/Ignore" at bounding box center [266, 122] width 34 height 10
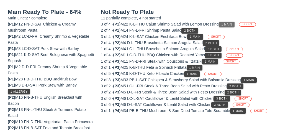
click at [229, 23] on span "1 Main" at bounding box center [226, 24] width 11 height 3
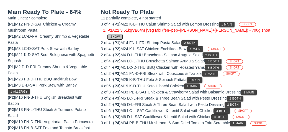
click at [123, 34] on button "Show" at bounding box center [115, 37] width 15 height 6
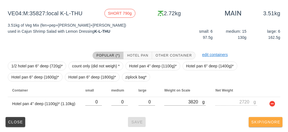
click at [272, 123] on span "Skip/Ignore" at bounding box center [265, 122] width 29 height 4
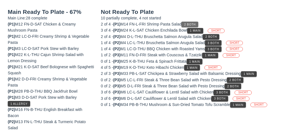
click at [195, 23] on span "2 Both" at bounding box center [190, 24] width 12 height 3
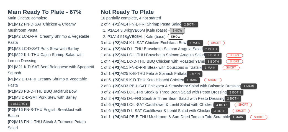
click at [183, 29] on span "Show" at bounding box center [178, 30] width 10 height 3
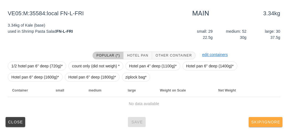
click at [280, 124] on button "Skip/Ignore" at bounding box center [266, 122] width 34 height 10
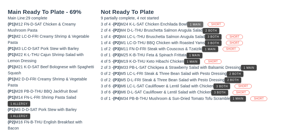
click at [198, 22] on button "1 Main" at bounding box center [195, 25] width 16 height 6
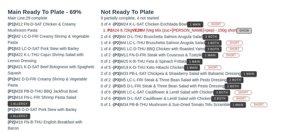
click at [240, 31] on span "Show" at bounding box center [245, 30] width 10 height 3
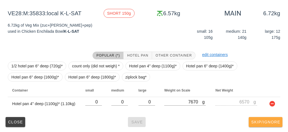
click at [276, 124] on button "Skip/Ignore" at bounding box center [266, 122] width 34 height 10
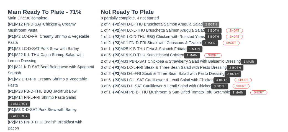
click at [216, 22] on button "2 Both" at bounding box center [211, 25] width 17 height 6
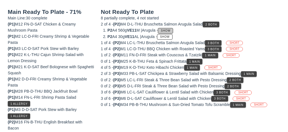
click at [171, 33] on button "Show" at bounding box center [165, 31] width 15 height 6
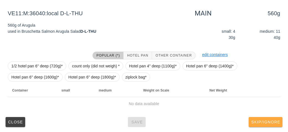
click at [268, 125] on button "Skip/Ignore" at bounding box center [266, 122] width 34 height 10
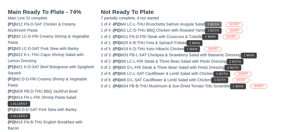
click at [219, 22] on button "3 Both" at bounding box center [213, 25] width 17 height 6
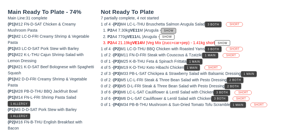
click at [175, 28] on button "Show" at bounding box center [168, 31] width 15 height 6
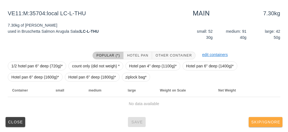
click at [271, 126] on button "Skip/Ignore" at bounding box center [266, 122] width 34 height 10
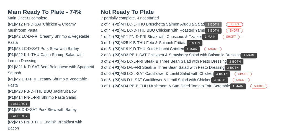
click at [216, 24] on span "2 Both" at bounding box center [214, 24] width 12 height 3
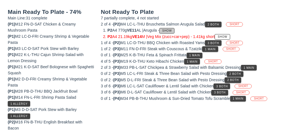
click at [174, 28] on button "Show" at bounding box center [166, 31] width 15 height 6
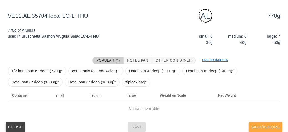
click at [269, 126] on span "Skip/Ignore" at bounding box center [265, 127] width 29 height 4
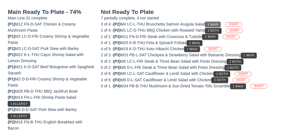
click at [215, 23] on span "1 Main" at bounding box center [213, 24] width 11 height 3
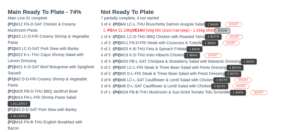
click at [227, 30] on span "Show" at bounding box center [223, 30] width 10 height 3
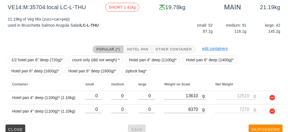
scroll to position [97, 0]
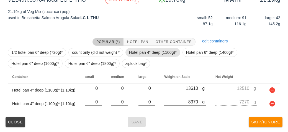
click at [164, 50] on span "Hotel pan 4" deep (1100g)*" at bounding box center [153, 52] width 48 height 8
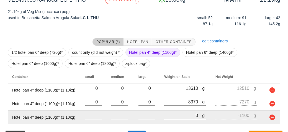
click at [188, 115] on input "0" at bounding box center [183, 115] width 38 height 7
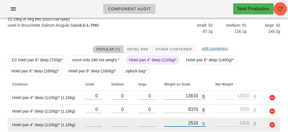
scroll to position [110, 0]
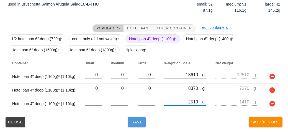
click at [135, 126] on button "Save" at bounding box center [137, 122] width 18 height 10
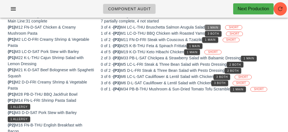
click at [219, 26] on span "1 Main" at bounding box center [213, 27] width 11 height 3
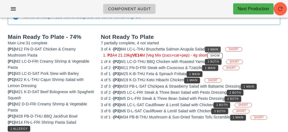
scroll to position [42, 0]
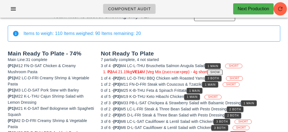
click at [220, 73] on span "Show" at bounding box center [215, 72] width 10 height 3
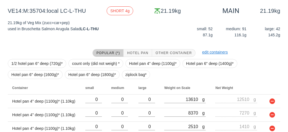
scroll to position [110, 0]
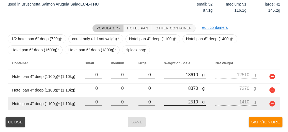
click at [199, 103] on input "2510" at bounding box center [183, 101] width 38 height 7
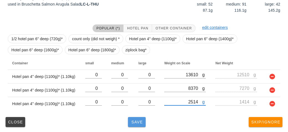
click at [142, 125] on button "Save" at bounding box center [137, 122] width 18 height 10
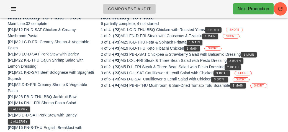
scroll to position [69, 0]
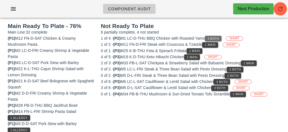
click at [217, 36] on button "3 Both" at bounding box center [213, 39] width 17 height 6
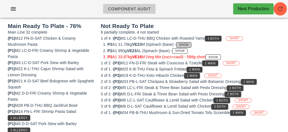
click at [189, 44] on span "Show" at bounding box center [184, 44] width 10 height 3
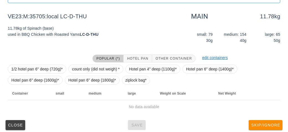
scroll to position [83, 0]
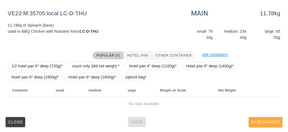
click at [263, 117] on button "Skip/Ignore" at bounding box center [266, 122] width 34 height 10
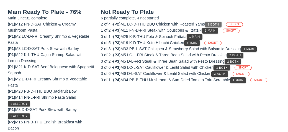
click at [208, 24] on button "2 Both" at bounding box center [213, 25] width 17 height 6
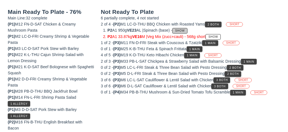
click at [185, 29] on span "Show" at bounding box center [180, 30] width 10 height 3
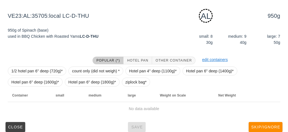
click at [271, 119] on div "Popular (*) Hotel Pan Other Container edit containers 1/2 hotel pan 6" deep (72…" at bounding box center [144, 86] width 282 height 68
click at [271, 123] on button "Skip/Ignore" at bounding box center [266, 127] width 34 height 10
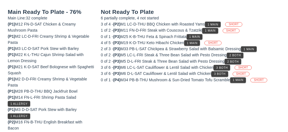
click at [215, 22] on button "1 Main" at bounding box center [213, 25] width 16 height 6
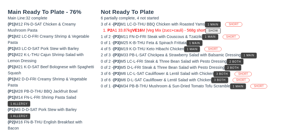
click at [218, 31] on span "Show" at bounding box center [213, 30] width 10 height 3
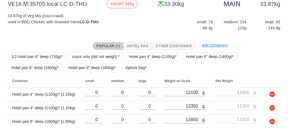
scroll to position [110, 0]
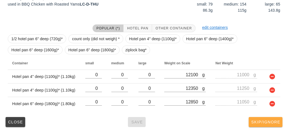
click at [258, 126] on button "Skip/Ignore" at bounding box center [266, 122] width 34 height 10
click at [270, 122] on span "Skip/Ignore" at bounding box center [265, 122] width 29 height 4
click at [273, 123] on span "Skip/Ignore" at bounding box center [265, 122] width 29 height 4
click at [275, 124] on span "Skip/Ignore" at bounding box center [265, 122] width 29 height 4
click at [274, 121] on span "Skip/Ignore" at bounding box center [265, 122] width 29 height 4
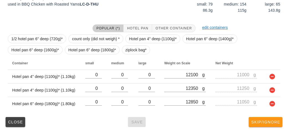
click at [277, 123] on span "Skip/Ignore" at bounding box center [265, 122] width 29 height 4
click at [274, 123] on span "Skip/Ignore" at bounding box center [265, 122] width 29 height 4
click at [273, 121] on span "Skip/Ignore" at bounding box center [265, 122] width 29 height 4
click at [273, 123] on span "Skip/Ignore" at bounding box center [265, 122] width 29 height 4
click at [272, 123] on span "Skip/Ignore" at bounding box center [265, 122] width 29 height 4
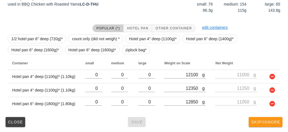
click at [271, 123] on span "Skip/Ignore" at bounding box center [265, 122] width 29 height 4
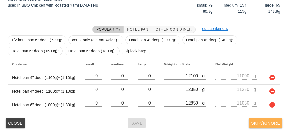
click at [272, 119] on button "Skip/Ignore" at bounding box center [266, 123] width 34 height 10
click at [271, 121] on span "Skip/Ignore" at bounding box center [265, 123] width 29 height 4
click at [271, 122] on span "Skip/Ignore" at bounding box center [265, 123] width 29 height 4
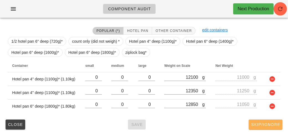
scroll to position [108, 0]
click at [276, 125] on span "Skip/Ignore" at bounding box center [265, 124] width 29 height 4
click at [271, 122] on span "Skip/Ignore" at bounding box center [265, 124] width 29 height 4
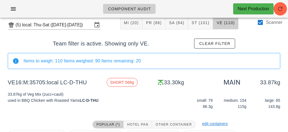
scroll to position [30, 0]
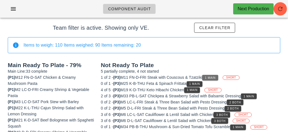
click at [217, 75] on button "1 Main" at bounding box center [210, 78] width 16 height 6
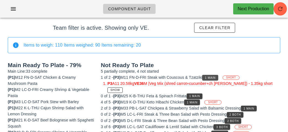
scroll to position [60, 0]
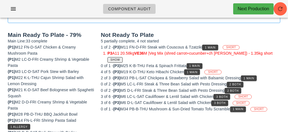
click at [120, 58] on span "Show" at bounding box center [115, 59] width 10 height 3
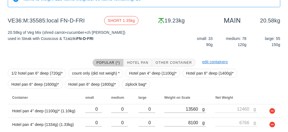
scroll to position [97, 0]
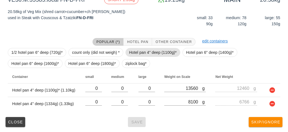
click at [167, 54] on span "Hotel pan 4" deep (1100g)*" at bounding box center [153, 52] width 48 height 8
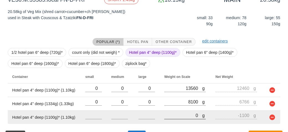
click at [188, 112] on input "0" at bounding box center [183, 115] width 38 height 7
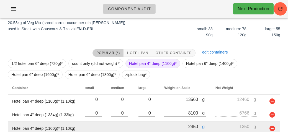
scroll to position [110, 0]
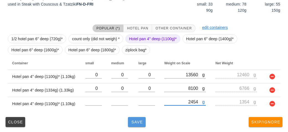
click at [137, 123] on span "Save" at bounding box center [136, 122] width 13 height 4
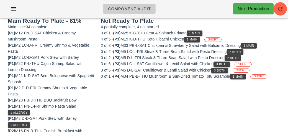
scroll to position [69, 0]
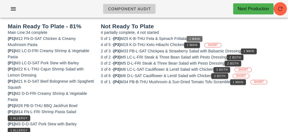
click at [203, 36] on button "1 Main" at bounding box center [195, 39] width 16 height 6
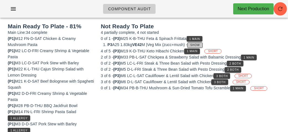
click at [203, 42] on button "Show" at bounding box center [194, 45] width 15 height 6
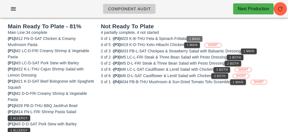
click at [194, 36] on button "1 Main" at bounding box center [195, 39] width 16 height 6
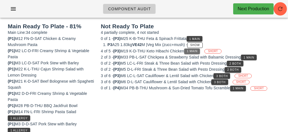
click at [197, 51] on span "1 Main" at bounding box center [192, 51] width 11 height 3
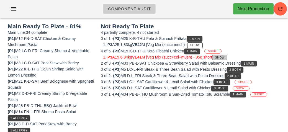
click at [228, 57] on button "Show" at bounding box center [219, 58] width 15 height 6
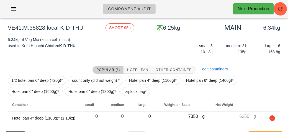
scroll to position [83, 0]
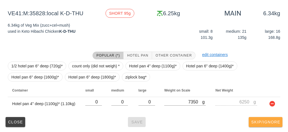
click at [270, 121] on span "Skip/Ignore" at bounding box center [265, 122] width 29 height 4
click at [268, 123] on span "Skip/Ignore" at bounding box center [265, 122] width 29 height 4
click at [271, 118] on button "Skip/Ignore" at bounding box center [266, 122] width 34 height 10
click at [273, 123] on span "Skip/Ignore" at bounding box center [265, 122] width 29 height 4
click at [274, 124] on span "Skip/Ignore" at bounding box center [265, 122] width 29 height 4
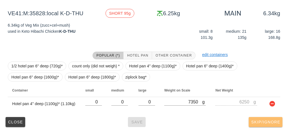
click at [275, 124] on button "Skip/Ignore" at bounding box center [266, 122] width 34 height 10
click at [276, 124] on button "Skip/Ignore" at bounding box center [266, 122] width 34 height 10
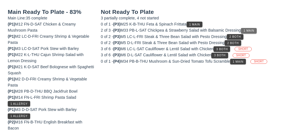
click at [255, 31] on span "1 Main" at bounding box center [249, 30] width 11 height 3
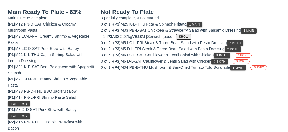
click at [189, 35] on span "Show" at bounding box center [184, 36] width 10 height 3
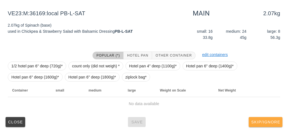
click at [271, 123] on span "Skip/Ignore" at bounding box center [265, 122] width 29 height 4
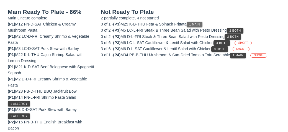
click at [196, 24] on span "1 Main" at bounding box center [194, 24] width 11 height 3
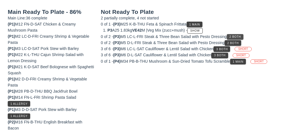
click at [241, 35] on span "2 Both" at bounding box center [236, 36] width 12 height 3
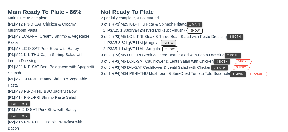
click at [176, 42] on button "Show" at bounding box center [168, 43] width 15 height 6
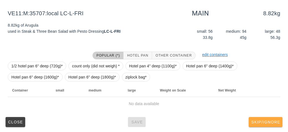
click at [276, 120] on span "Skip/Ignore" at bounding box center [265, 122] width 29 height 4
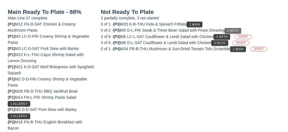
click at [235, 30] on span "2 Both" at bounding box center [233, 30] width 12 height 3
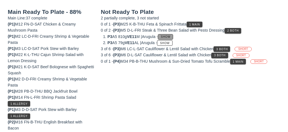
click at [173, 36] on button "Show" at bounding box center [165, 37] width 15 height 6
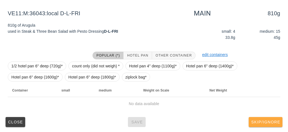
click at [276, 121] on span "Skip/Ignore" at bounding box center [265, 122] width 29 height 4
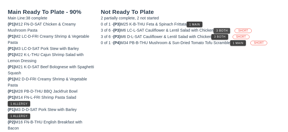
click at [223, 28] on button "3 Both" at bounding box center [222, 31] width 17 height 6
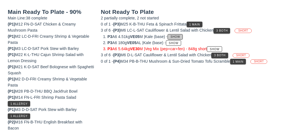
click at [180, 36] on span "Show" at bounding box center [175, 36] width 10 height 3
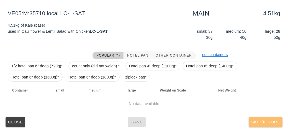
click at [276, 121] on span "Skip/Ignore" at bounding box center [265, 122] width 29 height 4
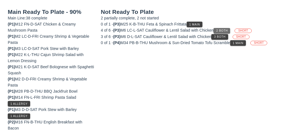
click at [227, 30] on span "2 Both" at bounding box center [222, 30] width 12 height 3
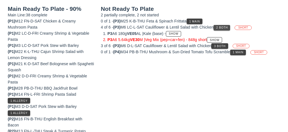
scroll to position [87, 0]
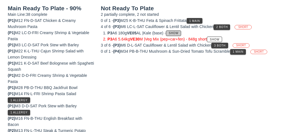
click at [179, 32] on span "Show" at bounding box center [174, 33] width 10 height 3
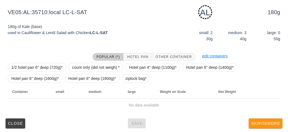
click at [274, 124] on span "Skip/Ignore" at bounding box center [265, 123] width 29 height 4
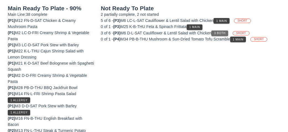
click at [223, 30] on button "3 Both" at bounding box center [220, 33] width 17 height 6
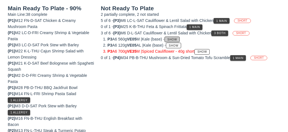
click at [180, 37] on button "Show" at bounding box center [172, 40] width 15 height 6
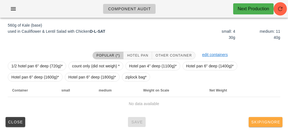
click at [267, 122] on span "Skip/Ignore" at bounding box center [265, 122] width 29 height 4
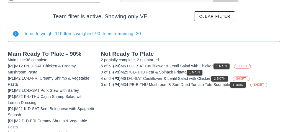
scroll to position [42, 0]
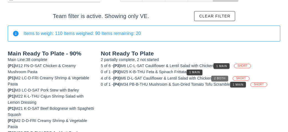
click at [225, 78] on span "2 Both" at bounding box center [220, 78] width 12 height 3
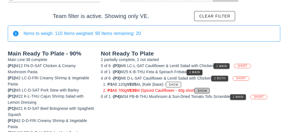
click at [205, 89] on span "Show" at bounding box center [202, 90] width 10 height 3
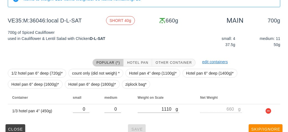
scroll to position [83, 0]
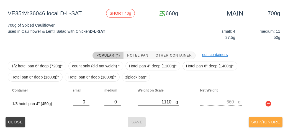
click at [273, 125] on button "Skip/Ignore" at bounding box center [266, 122] width 34 height 10
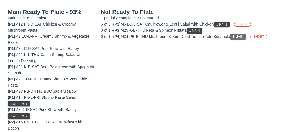
click at [244, 37] on span "1 Main" at bounding box center [238, 36] width 11 height 3
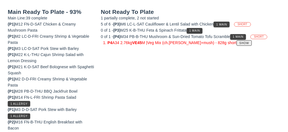
click at [237, 44] on button "Show" at bounding box center [244, 43] width 15 height 6
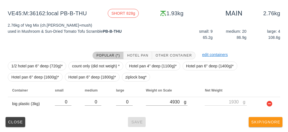
click at [274, 122] on span "Skip/Ignore" at bounding box center [265, 122] width 29 height 4
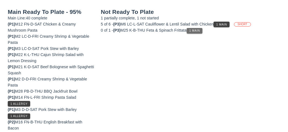
click at [197, 30] on span "1 Main" at bounding box center [194, 30] width 11 height 3
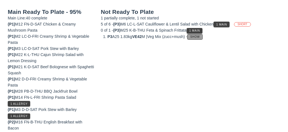
click at [202, 38] on button "Show" at bounding box center [194, 37] width 15 height 6
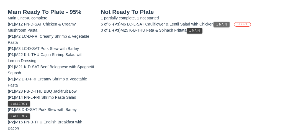
click at [227, 23] on span "1 Main" at bounding box center [221, 24] width 11 height 3
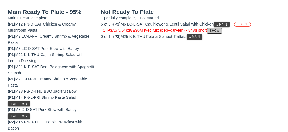
click at [220, 31] on span "Show" at bounding box center [215, 30] width 10 height 3
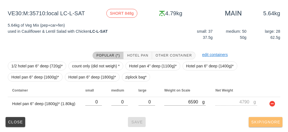
click at [277, 126] on button "Skip/Ignore" at bounding box center [266, 122] width 34 height 10
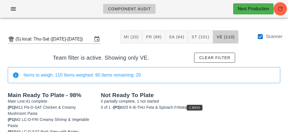
click at [230, 57] on span "Clear filter" at bounding box center [215, 57] width 32 height 4
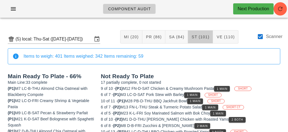
click at [194, 39] on span "ST (101)" at bounding box center [201, 37] width 18 height 4
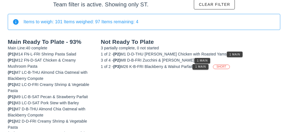
scroll to position [77, 0]
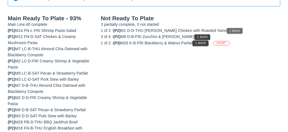
click at [230, 30] on span "1 Main" at bounding box center [234, 30] width 11 height 3
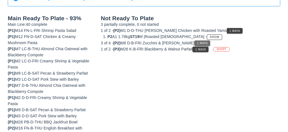
click at [197, 42] on span "1 Main" at bounding box center [202, 43] width 11 height 3
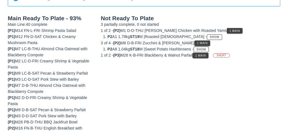
click at [199, 54] on span "1 Main" at bounding box center [200, 55] width 11 height 3
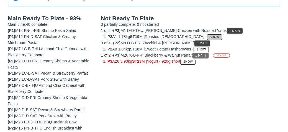
click at [207, 34] on button "Show" at bounding box center [214, 37] width 15 height 6
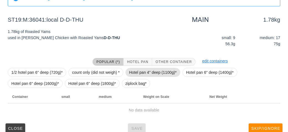
click at [145, 74] on span "Hotel pan 4" deep (1100g)*" at bounding box center [153, 72] width 48 height 8
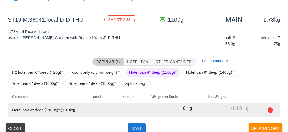
click at [164, 110] on input "0" at bounding box center [171, 108] width 38 height 7
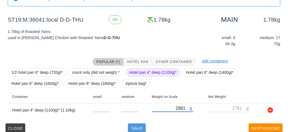
click at [135, 129] on span "Save" at bounding box center [136, 128] width 13 height 4
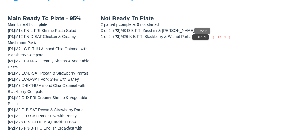
click at [197, 28] on button "1 Main" at bounding box center [203, 31] width 16 height 6
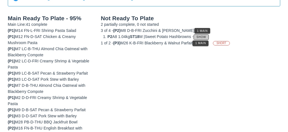
click at [207, 35] on span "Show" at bounding box center [202, 36] width 10 height 3
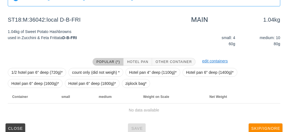
scroll to position [83, 0]
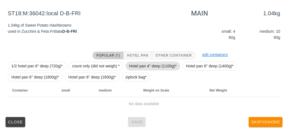
click at [147, 68] on span "Hotel pan 4" deep (1100g)*" at bounding box center [153, 66] width 48 height 8
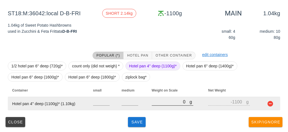
click at [163, 104] on input "0" at bounding box center [171, 101] width 38 height 7
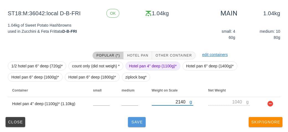
click at [129, 121] on button "Save" at bounding box center [137, 122] width 18 height 10
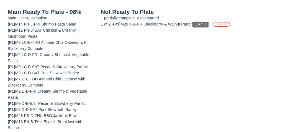
click at [208, 23] on button "1 Main" at bounding box center [201, 25] width 16 height 6
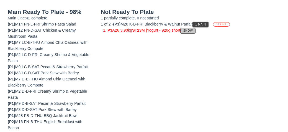
click at [193, 32] on button "Show" at bounding box center [187, 31] width 15 height 6
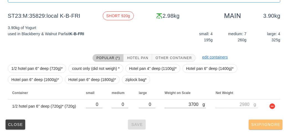
click at [275, 120] on button "Skip/Ignore" at bounding box center [266, 124] width 34 height 10
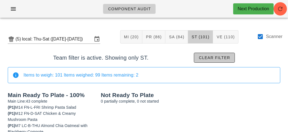
click at [226, 59] on span "Clear filter" at bounding box center [215, 57] width 32 height 4
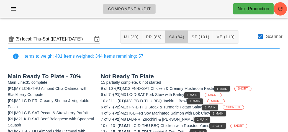
click at [178, 40] on button "SA (84)" at bounding box center [177, 36] width 23 height 13
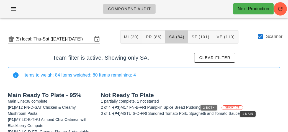
click at [212, 106] on span "2 Both" at bounding box center [209, 107] width 12 height 3
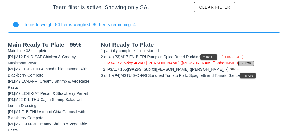
click at [239, 61] on button "Show" at bounding box center [246, 64] width 15 height 6
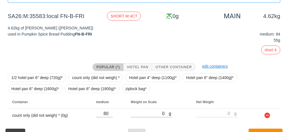
scroll to position [92, 0]
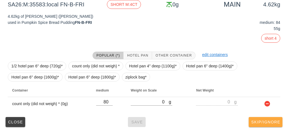
click at [272, 119] on button "Skip/Ignore" at bounding box center [266, 122] width 34 height 10
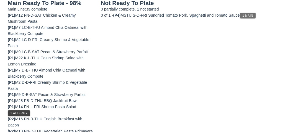
click at [249, 17] on button "1 Main" at bounding box center [248, 16] width 16 height 6
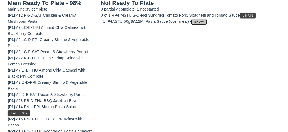
click at [204, 21] on span "Show" at bounding box center [199, 21] width 10 height 3
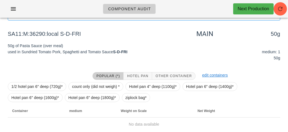
scroll to position [63, 0]
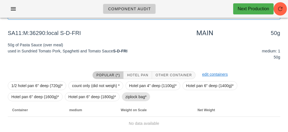
click at [136, 94] on span "ziplock bag*" at bounding box center [136, 97] width 21 height 8
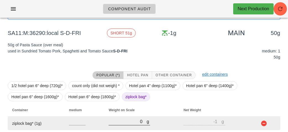
click at [128, 123] on input "0" at bounding box center [128, 121] width 38 height 7
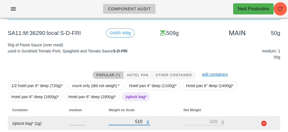
scroll to position [83, 0]
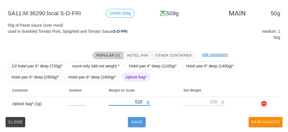
click at [131, 125] on button "Save" at bounding box center [137, 122] width 18 height 10
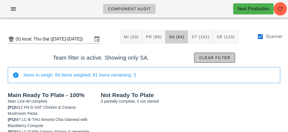
click at [218, 60] on button "Clear filter" at bounding box center [214, 58] width 41 height 10
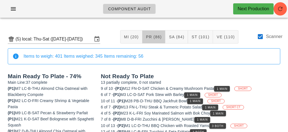
click at [156, 40] on button "PR (86)" at bounding box center [153, 36] width 23 height 13
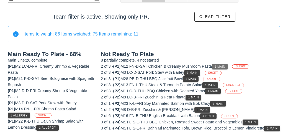
click at [223, 65] on span "1 Main" at bounding box center [220, 66] width 11 height 3
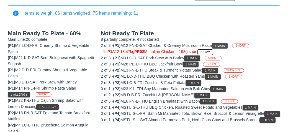
scroll to position [68, 0]
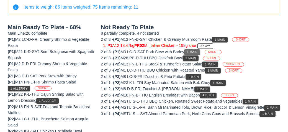
click at [194, 50] on span "1 Main" at bounding box center [192, 51] width 11 height 3
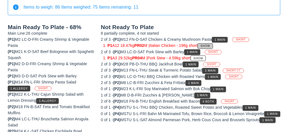
click at [210, 45] on span "Show" at bounding box center [205, 45] width 10 height 3
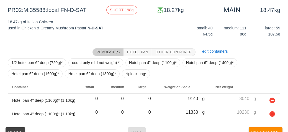
scroll to position [97, 0]
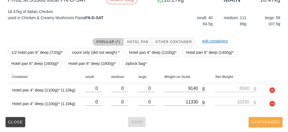
click at [280, 121] on span "Skip/Ignore" at bounding box center [265, 122] width 29 height 4
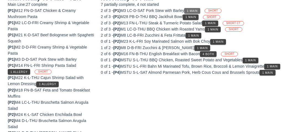
click at [196, 8] on button "1 Main" at bounding box center [192, 11] width 16 height 6
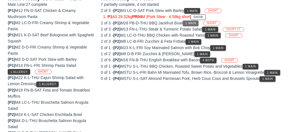
click at [194, 23] on span "1 Main" at bounding box center [190, 23] width 11 height 3
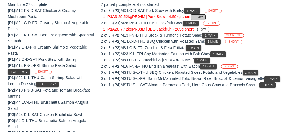
click at [203, 16] on span "Show" at bounding box center [199, 17] width 10 height 3
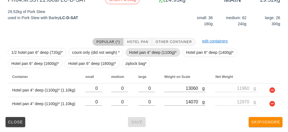
click at [167, 54] on span "Hotel pan 4" deep (1100g)*" at bounding box center [153, 52] width 48 height 8
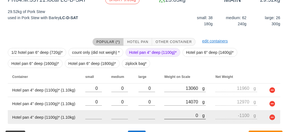
click at [190, 114] on input "0" at bounding box center [183, 115] width 38 height 7
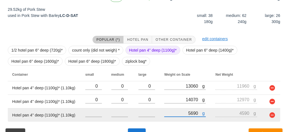
scroll to position [110, 0]
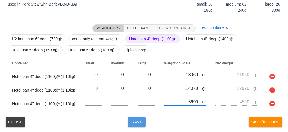
click at [137, 123] on span "Save" at bounding box center [136, 122] width 13 height 4
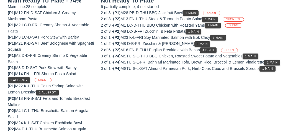
scroll to position [98, 0]
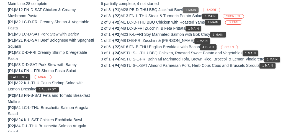
click at [197, 9] on span "1 Main" at bounding box center [190, 10] width 11 height 3
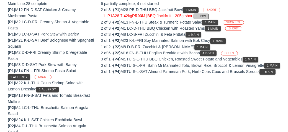
click at [206, 14] on button "Show" at bounding box center [201, 17] width 15 height 6
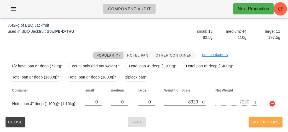
click at [276, 120] on span "Skip/Ignore" at bounding box center [265, 122] width 29 height 4
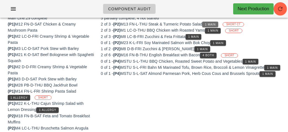
click at [216, 23] on span "1 Main" at bounding box center [210, 24] width 11 height 3
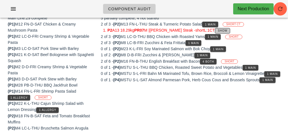
click at [222, 31] on span "Show" at bounding box center [223, 30] width 10 height 3
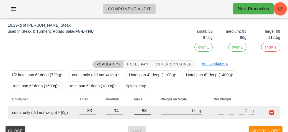
click at [146, 112] on input "68" at bounding box center [142, 110] width 17 height 7
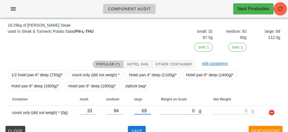
click at [135, 123] on div "Popular (*) Hotel Pan Other Container edit containers 1/2 hotel pan 6" deep (72…" at bounding box center [144, 90] width 282 height 68
click at [141, 131] on span "Save" at bounding box center [136, 131] width 13 height 4
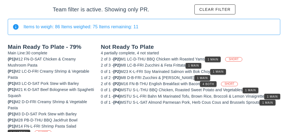
scroll to position [55, 0]
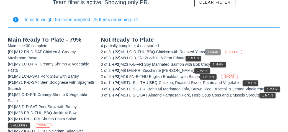
click at [214, 51] on span "1 Main" at bounding box center [213, 52] width 11 height 3
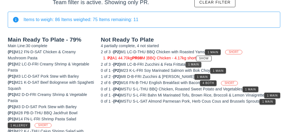
click at [195, 64] on span "1 Main" at bounding box center [193, 64] width 11 height 3
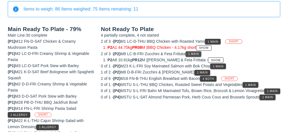
scroll to position [66, 0]
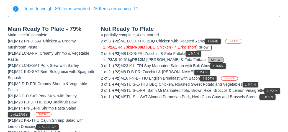
click at [211, 60] on span "Show" at bounding box center [216, 59] width 10 height 3
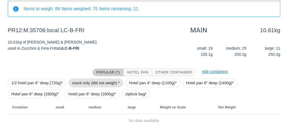
click at [111, 84] on span "count only (did not weigh) *" at bounding box center [96, 83] width 48 height 8
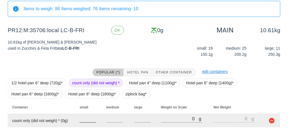
click at [88, 120] on input "number" at bounding box center [88, 118] width 17 height 7
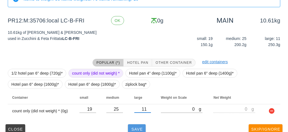
click at [135, 128] on span "Save" at bounding box center [136, 129] width 13 height 4
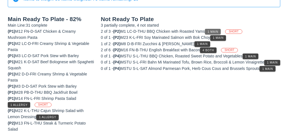
click at [219, 30] on span "1 Main" at bounding box center [213, 31] width 11 height 3
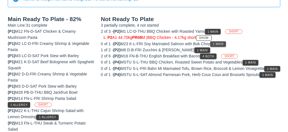
click at [219, 44] on span "1 Main" at bounding box center [218, 43] width 11 height 3
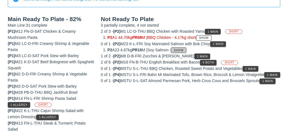
click at [182, 49] on span "Show" at bounding box center [179, 50] width 10 height 3
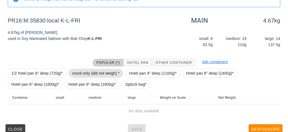
click at [103, 71] on span "count only (did not weigh) *" at bounding box center [96, 73] width 48 height 8
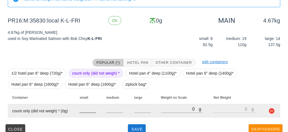
click at [88, 111] on input "number" at bounding box center [88, 108] width 17 height 7
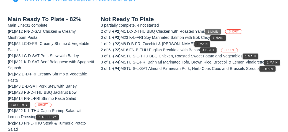
click at [217, 30] on span "1 Main" at bounding box center [213, 31] width 11 height 3
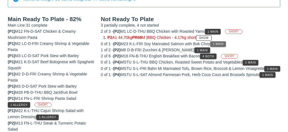
click at [217, 44] on span "1 Main" at bounding box center [218, 43] width 11 height 3
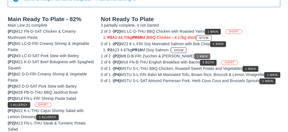
click at [197, 55] on span "1 Main" at bounding box center [202, 56] width 11 height 3
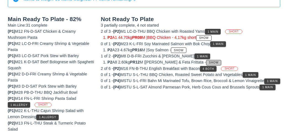
click at [209, 61] on span "Show" at bounding box center [214, 62] width 10 height 3
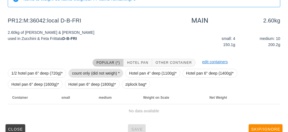
click at [99, 75] on span "count only (did not weigh) *" at bounding box center [96, 73] width 48 height 8
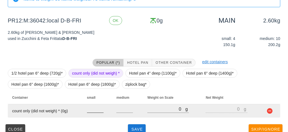
click at [95, 108] on input "number" at bounding box center [95, 108] width 17 height 7
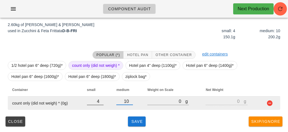
scroll to position [83, 0]
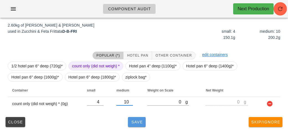
click at [136, 121] on span "Save" at bounding box center [136, 122] width 13 height 4
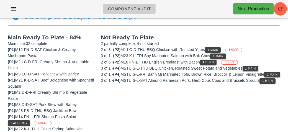
scroll to position [57, 0]
click at [208, 64] on button "4 Both" at bounding box center [208, 63] width 17 height 6
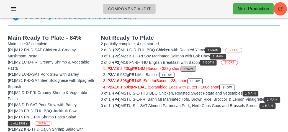
click at [190, 68] on span "Show" at bounding box center [189, 68] width 10 height 3
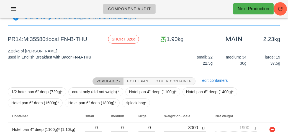
scroll to position [83, 0]
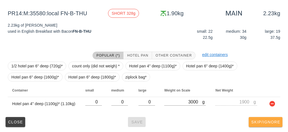
click at [266, 124] on button "Skip/Ignore" at bounding box center [266, 122] width 34 height 10
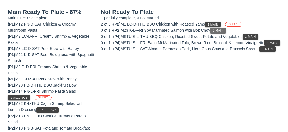
click at [220, 31] on span "1 Main" at bounding box center [218, 30] width 11 height 3
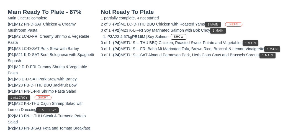
click at [265, 42] on div "0 of 1 - (P4) MSTU S-L-THU BBQ Chicken, Roasted Sweet Potato and Vegetables 1 M…" at bounding box center [191, 43] width 180 height 6
click at [253, 45] on button "1 Main" at bounding box center [251, 43] width 16 height 6
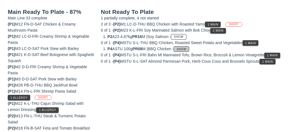
click at [186, 50] on button "Show" at bounding box center [181, 49] width 15 height 6
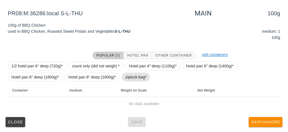
click at [140, 80] on span "ziplock bag*" at bounding box center [136, 77] width 21 height 8
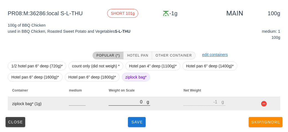
click at [132, 104] on input "0" at bounding box center [128, 101] width 38 height 7
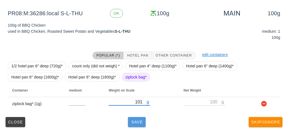
click at [133, 118] on button "Save" at bounding box center [137, 122] width 18 height 10
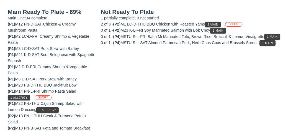
click at [257, 46] on div "0 of 1 - (P4) MSTU S-L-SAT Almond Parmesan Pork, Herb Cous Cous and Brussels Sp…" at bounding box center [191, 43] width 180 height 6
click at [266, 46] on button "1 Main" at bounding box center [268, 43] width 16 height 6
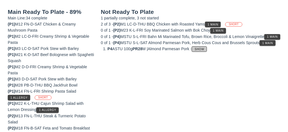
click at [202, 52] on button "Show" at bounding box center [199, 49] width 15 height 6
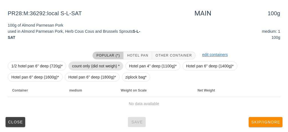
click at [107, 65] on span "count only (did not weigh) *" at bounding box center [96, 66] width 48 height 8
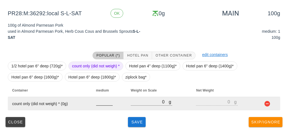
click at [100, 102] on input "number" at bounding box center [104, 101] width 17 height 7
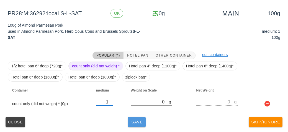
click at [139, 124] on span "Save" at bounding box center [136, 122] width 13 height 4
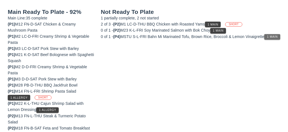
click at [264, 40] on button "1 Main" at bounding box center [272, 37] width 16 height 6
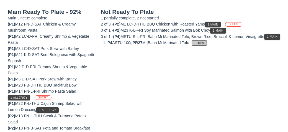
click at [205, 45] on span "Show" at bounding box center [200, 43] width 10 height 3
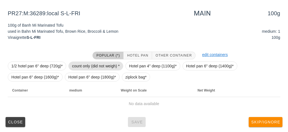
click at [101, 66] on span "count only (did not weigh) *" at bounding box center [96, 66] width 48 height 8
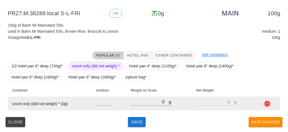
click at [270, 102] on button "button" at bounding box center [267, 103] width 7 height 7
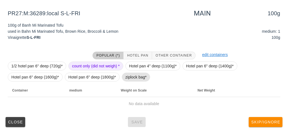
click at [141, 73] on span "ziplock bag*" at bounding box center [136, 77] width 21 height 8
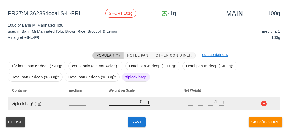
click at [132, 100] on input "0" at bounding box center [128, 101] width 38 height 7
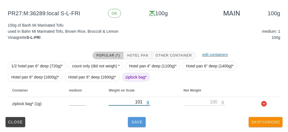
click at [132, 123] on span "Save" at bounding box center [136, 122] width 13 height 4
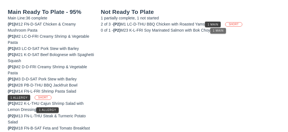
click at [217, 29] on span "1 Main" at bounding box center [218, 30] width 11 height 3
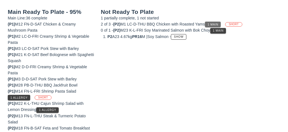
click at [213, 22] on button "1 Main" at bounding box center [213, 25] width 16 height 6
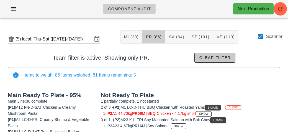
click at [204, 56] on span "Clear filter" at bounding box center [215, 57] width 32 height 4
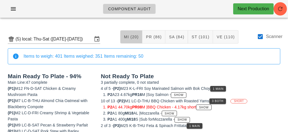
click at [135, 41] on button "MI (20)" at bounding box center [131, 36] width 22 height 13
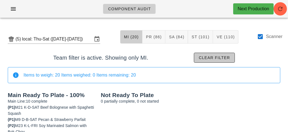
click at [212, 57] on span "Clear filter" at bounding box center [215, 57] width 32 height 4
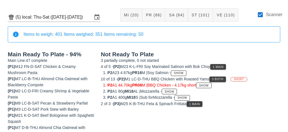
scroll to position [38, 0]
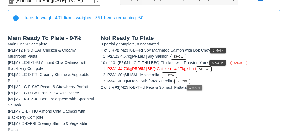
click at [195, 89] on button "1 Main" at bounding box center [195, 88] width 16 height 6
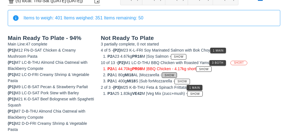
click at [175, 76] on button "Show" at bounding box center [169, 75] width 15 height 6
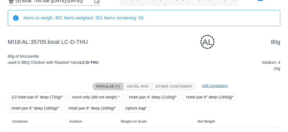
scroll to position [69, 0]
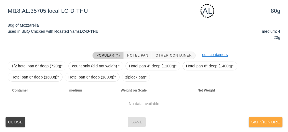
click at [264, 121] on span "Skip/Ignore" at bounding box center [265, 122] width 29 height 4
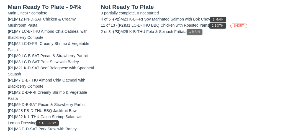
click at [197, 32] on span "1 Main" at bounding box center [194, 31] width 11 height 3
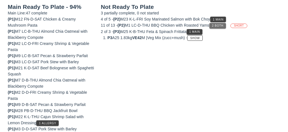
click at [224, 23] on button "2 Both" at bounding box center [218, 26] width 17 height 6
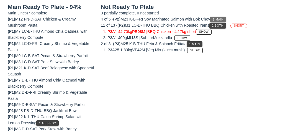
click at [222, 18] on span "1 Main" at bounding box center [218, 19] width 11 height 3
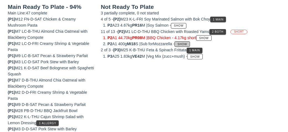
click at [187, 43] on span "Show" at bounding box center [182, 44] width 10 height 3
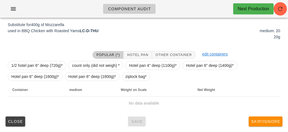
scroll to position [67, 0]
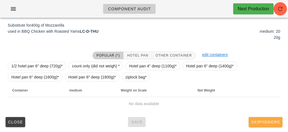
click at [263, 123] on span "Skip/Ignore" at bounding box center [265, 122] width 29 height 4
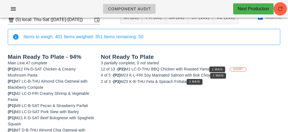
scroll to position [16, 0]
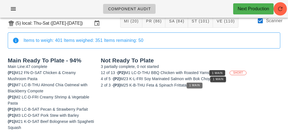
click at [197, 86] on span "1 Main" at bounding box center [194, 85] width 11 height 3
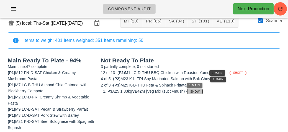
click at [196, 89] on button "Show" at bounding box center [194, 92] width 15 height 6
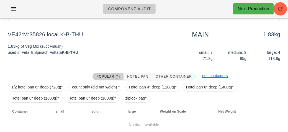
scroll to position [64, 0]
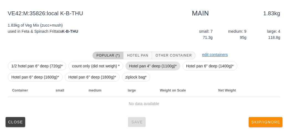
click at [162, 68] on span "Hotel pan 4" deep (1100g)*" at bounding box center [153, 66] width 48 height 8
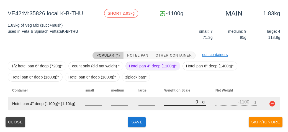
click at [182, 103] on input "0" at bounding box center [183, 101] width 38 height 7
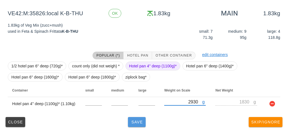
click at [141, 120] on span "Save" at bounding box center [136, 122] width 13 height 4
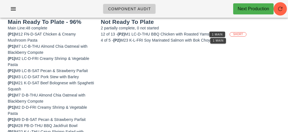
scroll to position [54, 0]
click at [222, 40] on span "1 Main" at bounding box center [218, 40] width 11 height 3
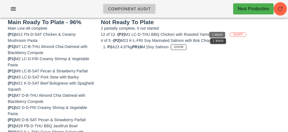
click at [218, 32] on button "1 Main" at bounding box center [218, 35] width 16 height 6
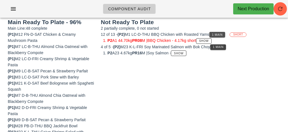
scroll to position [0, 0]
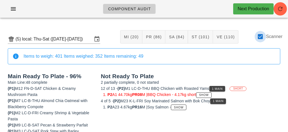
click at [265, 35] on div at bounding box center [260, 36] width 9 height 9
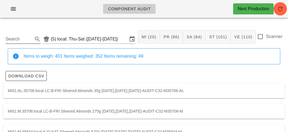
click at [17, 40] on input "Search" at bounding box center [19, 39] width 26 height 9
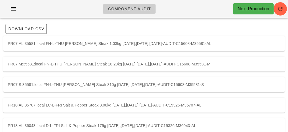
scroll to position [47, 0]
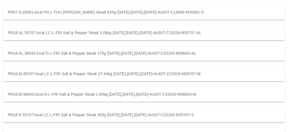
click at [262, 111] on div "PR18:S:35707:local LC-L-FRI Salt & Pepper Steak 455g [DATE],[DATE],[DATE]-AUDIT…" at bounding box center [144, 114] width 282 height 15
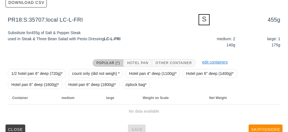
scroll to position [75, 0]
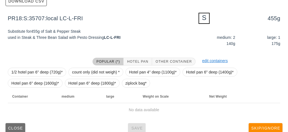
click at [17, 126] on span "Close" at bounding box center [15, 128] width 15 height 4
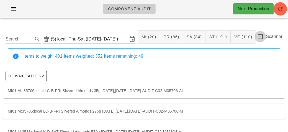
click at [261, 34] on div at bounding box center [260, 36] width 9 height 9
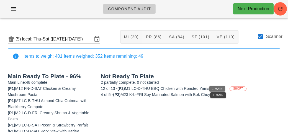
click at [218, 86] on button "1 Main" at bounding box center [218, 89] width 16 height 6
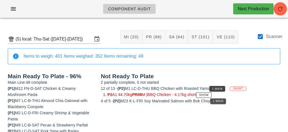
click at [217, 101] on span "1 Main" at bounding box center [218, 101] width 11 height 3
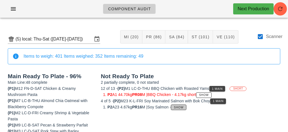
click at [179, 105] on button "Show" at bounding box center [178, 108] width 15 height 6
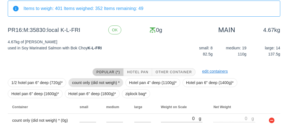
click at [90, 81] on span "count only (did not weigh) *" at bounding box center [96, 82] width 48 height 8
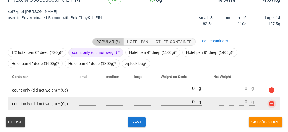
click at [273, 105] on button "button" at bounding box center [272, 103] width 7 height 7
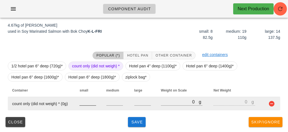
click at [82, 101] on input "number" at bounding box center [88, 101] width 17 height 7
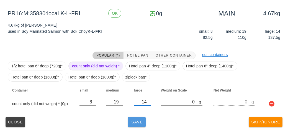
click at [133, 118] on button "Save" at bounding box center [137, 122] width 18 height 10
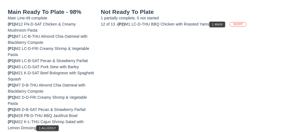
click at [221, 22] on button "1 Main" at bounding box center [218, 25] width 16 height 6
